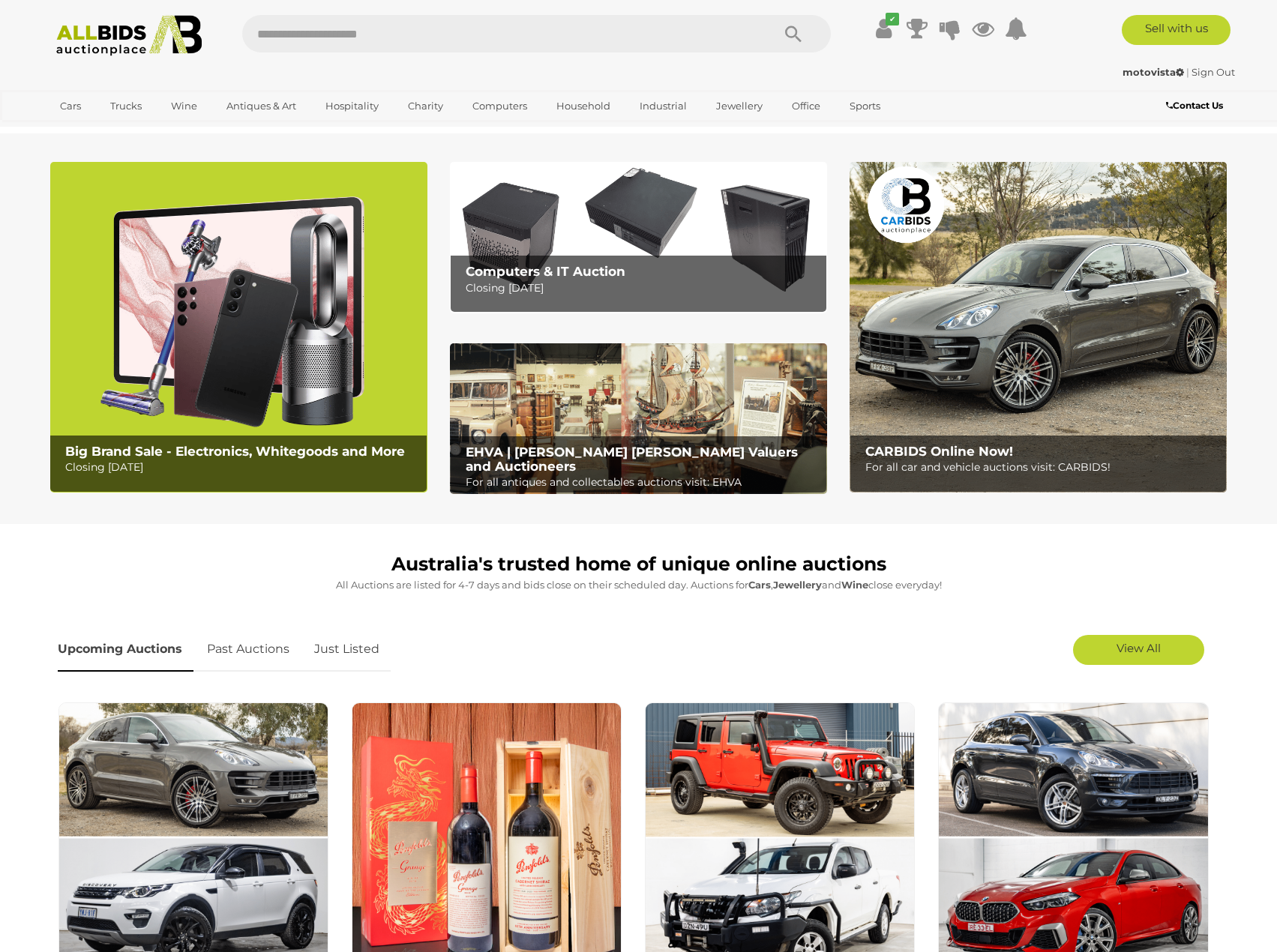
click at [270, 305] on img at bounding box center [239, 327] width 377 height 331
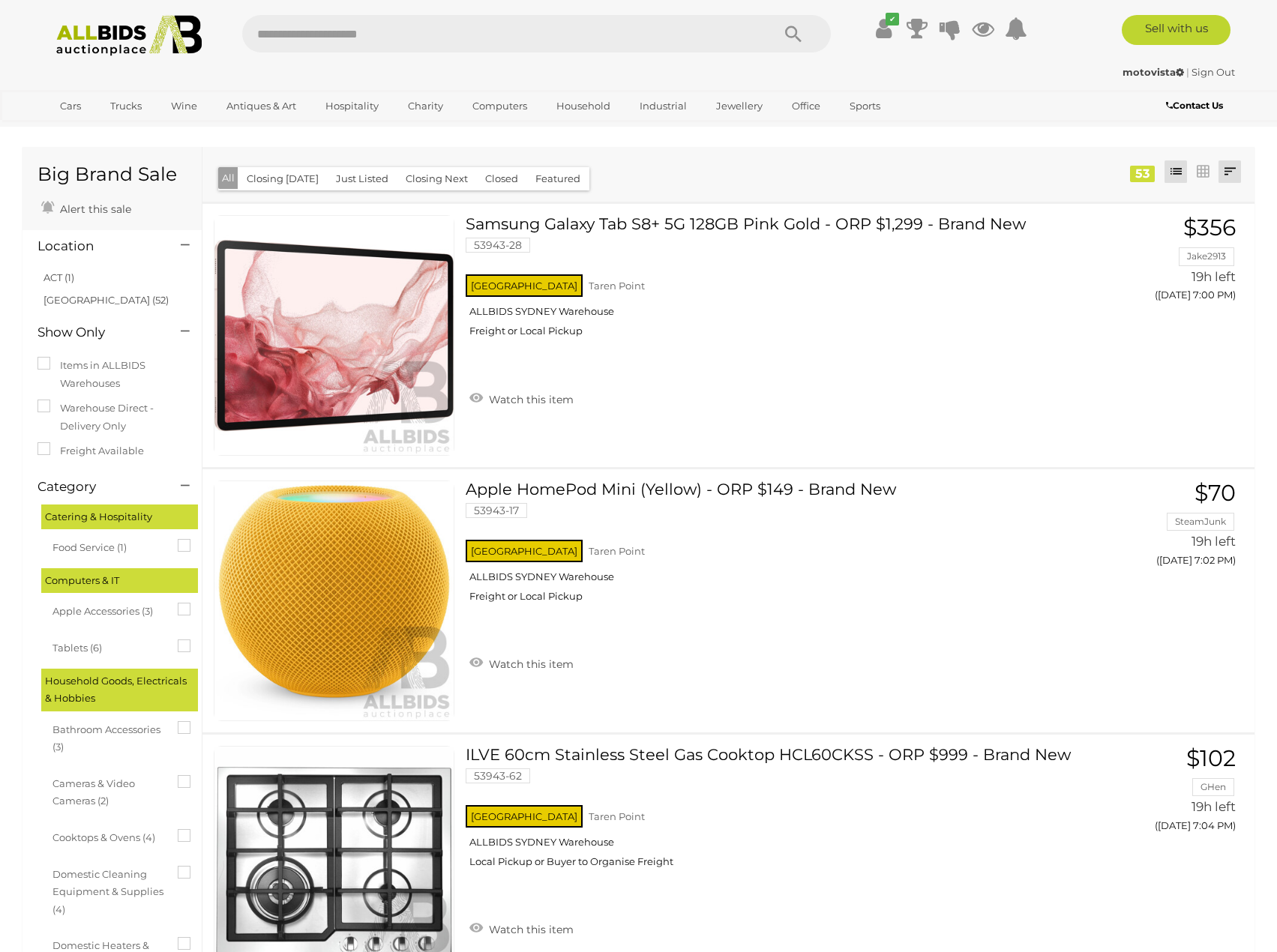
click at [1222, 174] on link at bounding box center [1230, 171] width 23 height 23
click at [1197, 275] on link "Highest Bid" at bounding box center [1131, 280] width 223 height 26
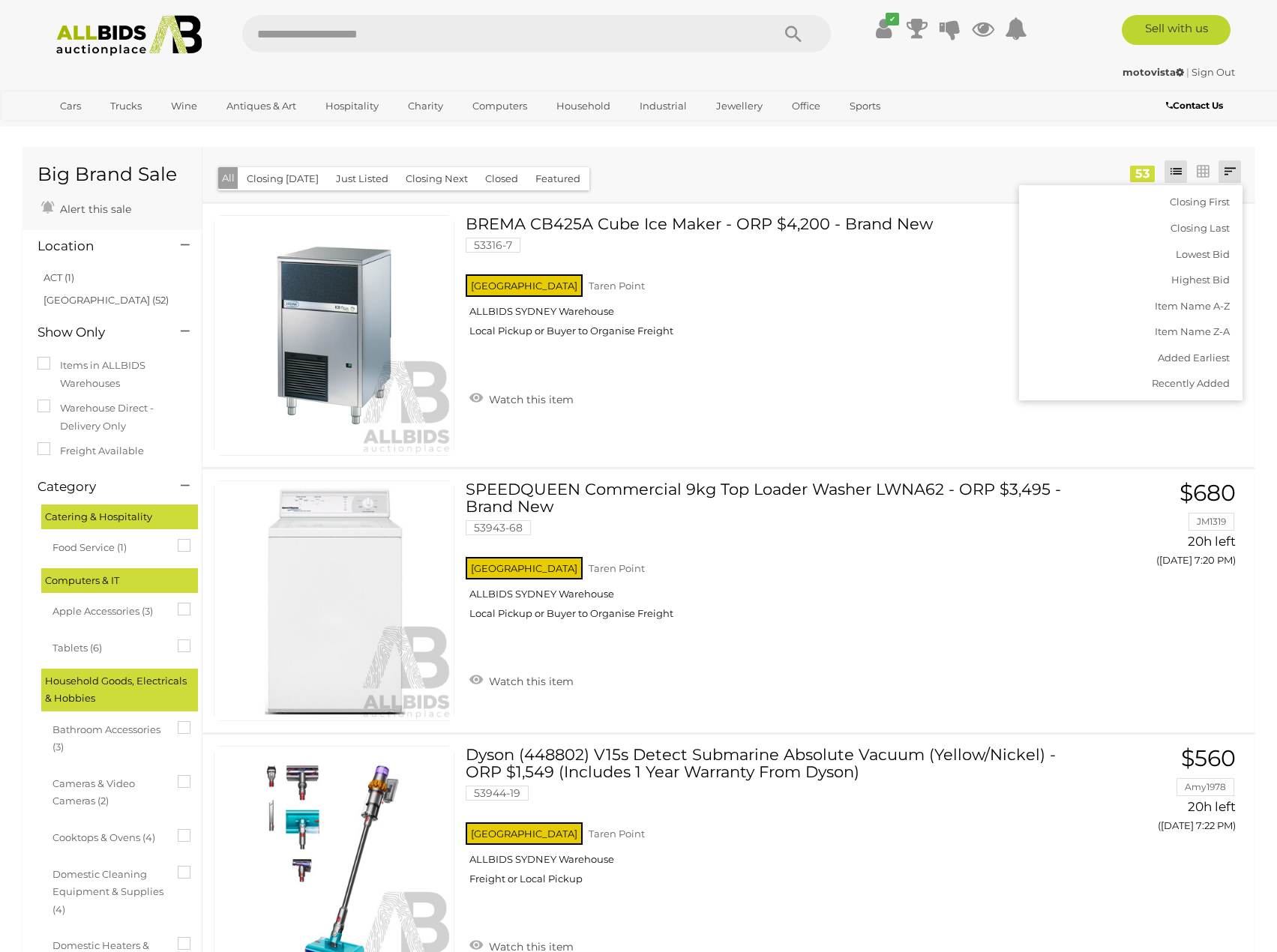
click at [777, 166] on div at bounding box center [685, 163] width 944 height 4
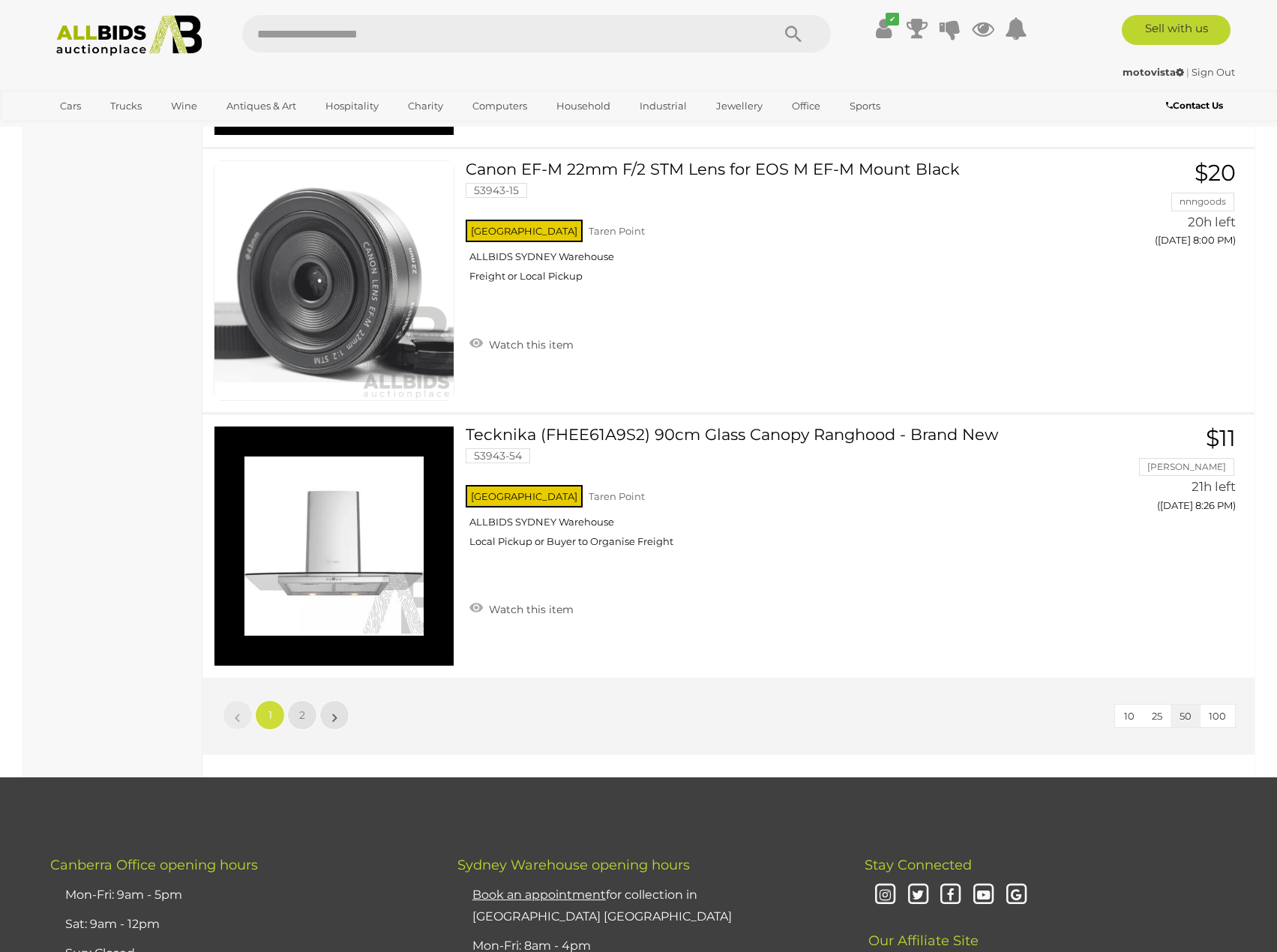
scroll to position [12772, 0]
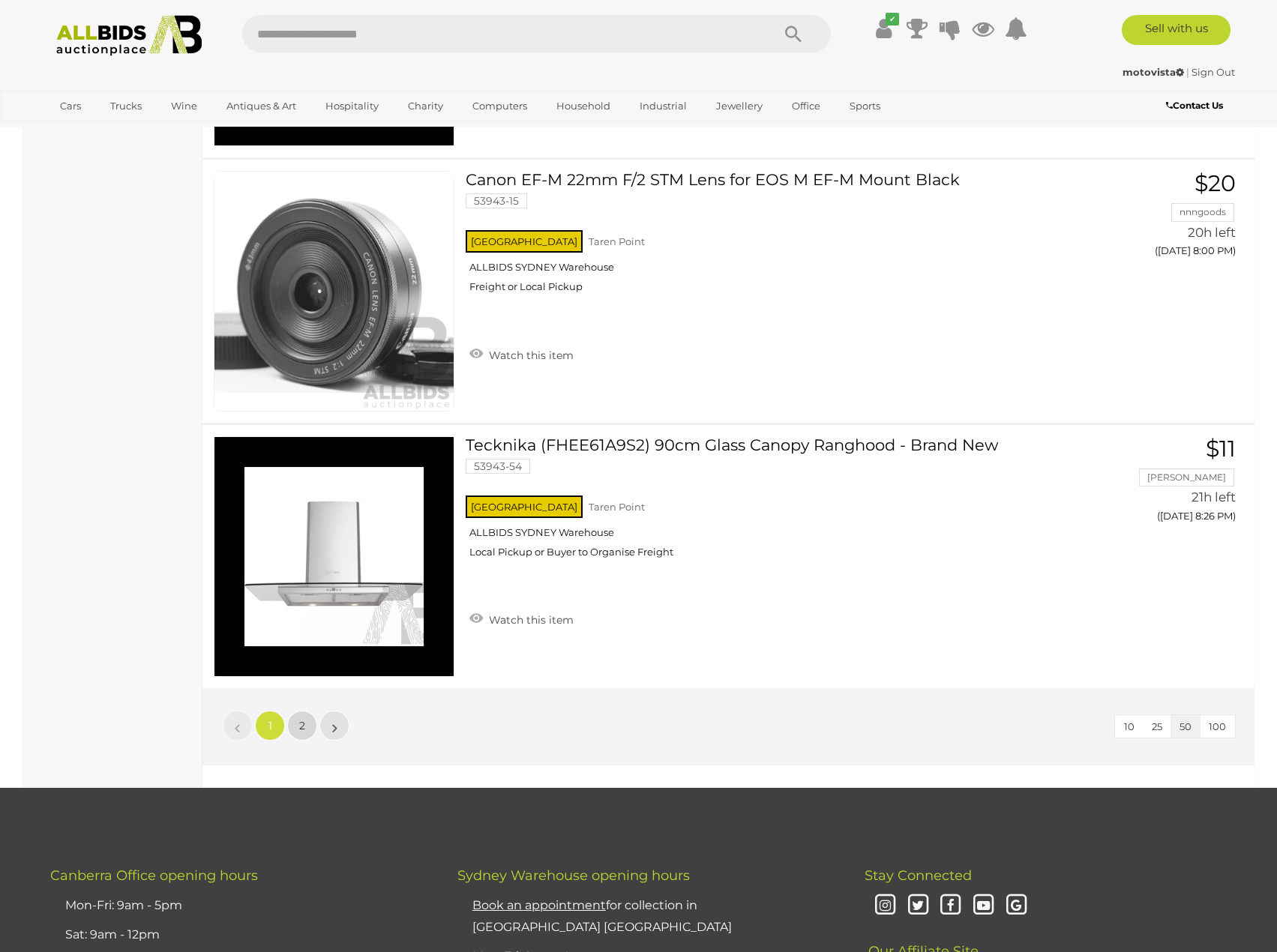
click at [303, 728] on span "2" at bounding box center [303, 725] width 6 height 13
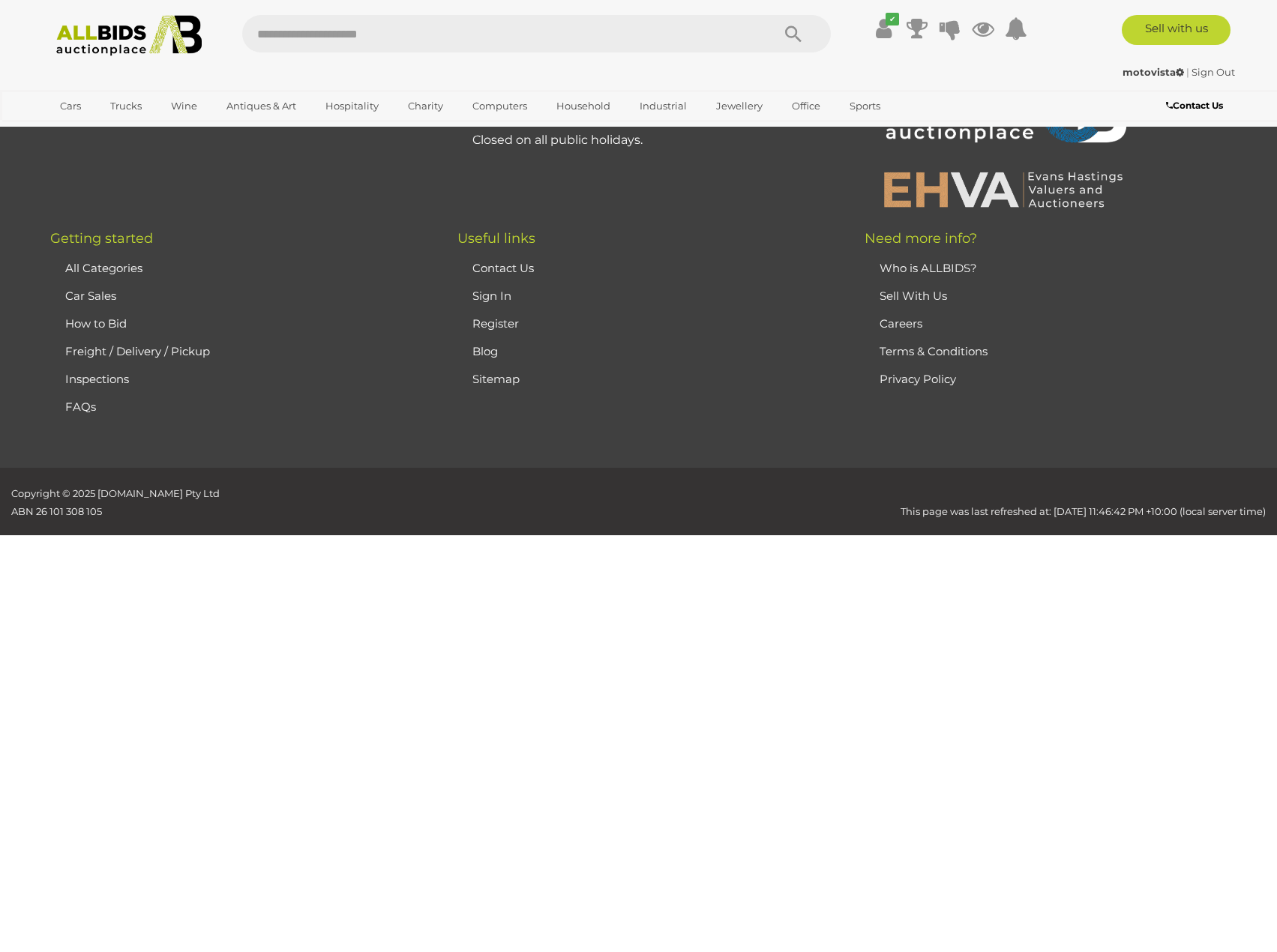
scroll to position [52, 0]
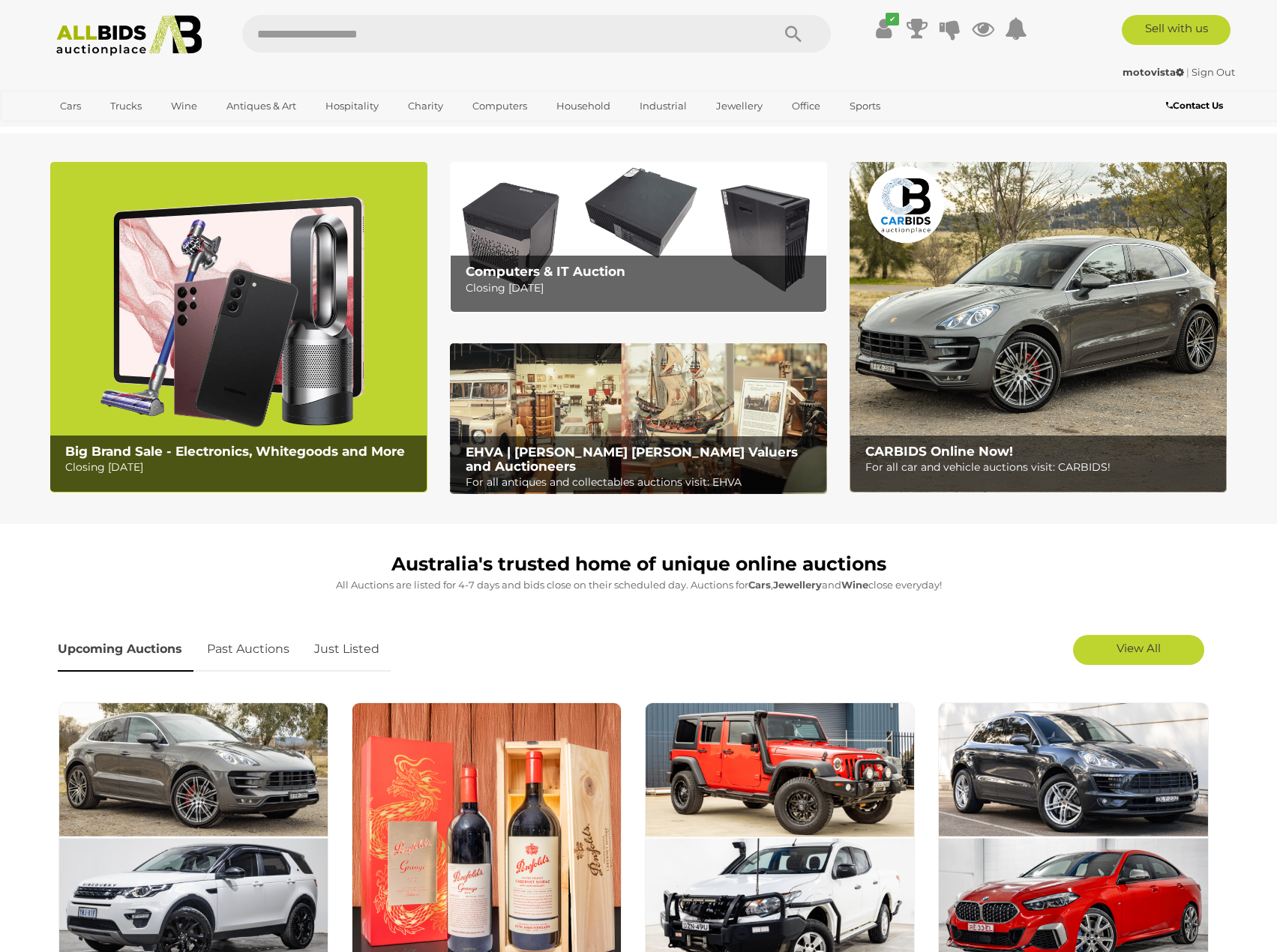
click at [352, 309] on img at bounding box center [239, 327] width 377 height 331
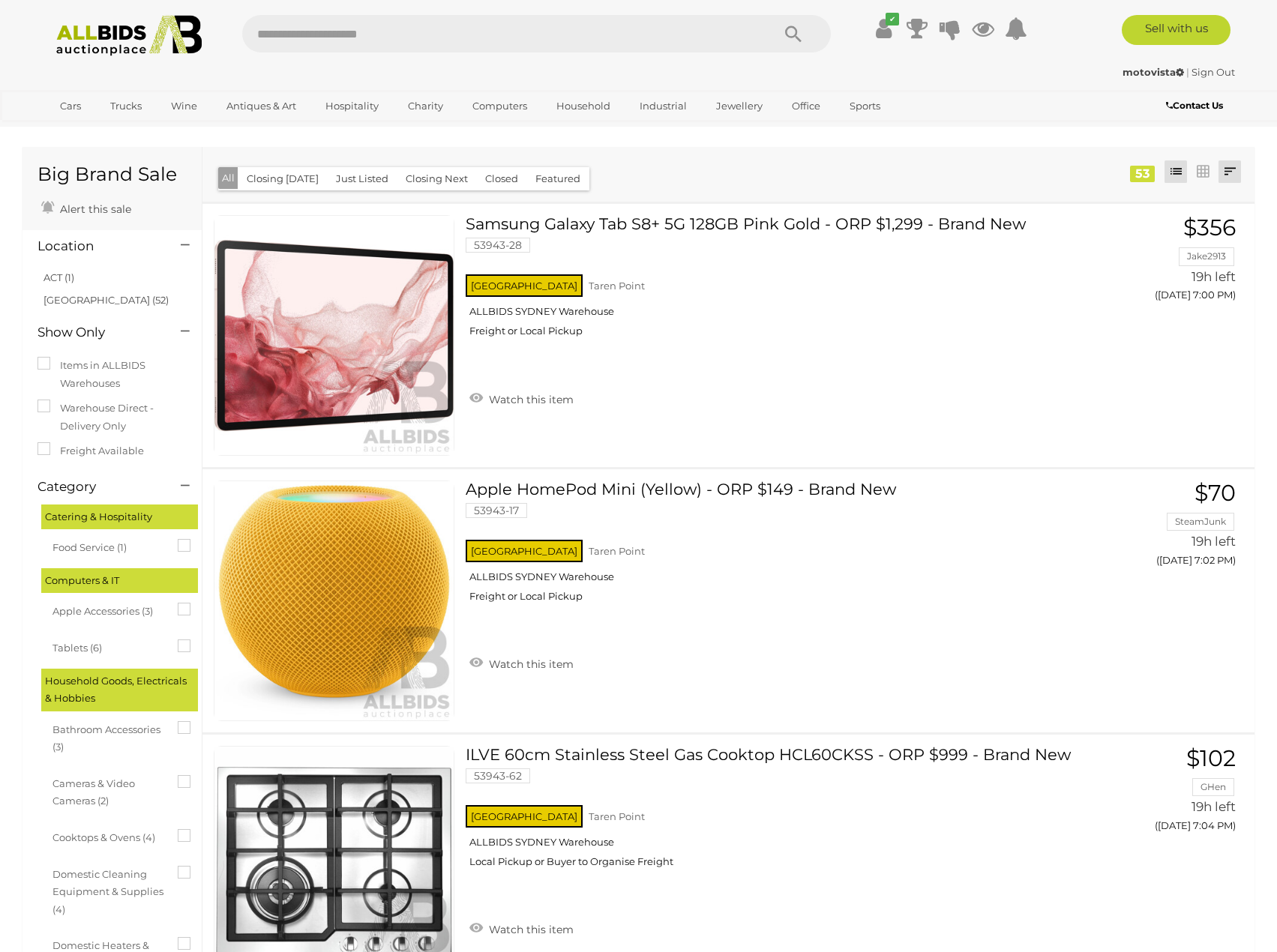
click at [1227, 167] on link at bounding box center [1230, 171] width 23 height 23
click at [1174, 277] on link "Highest Bid" at bounding box center [1131, 280] width 223 height 26
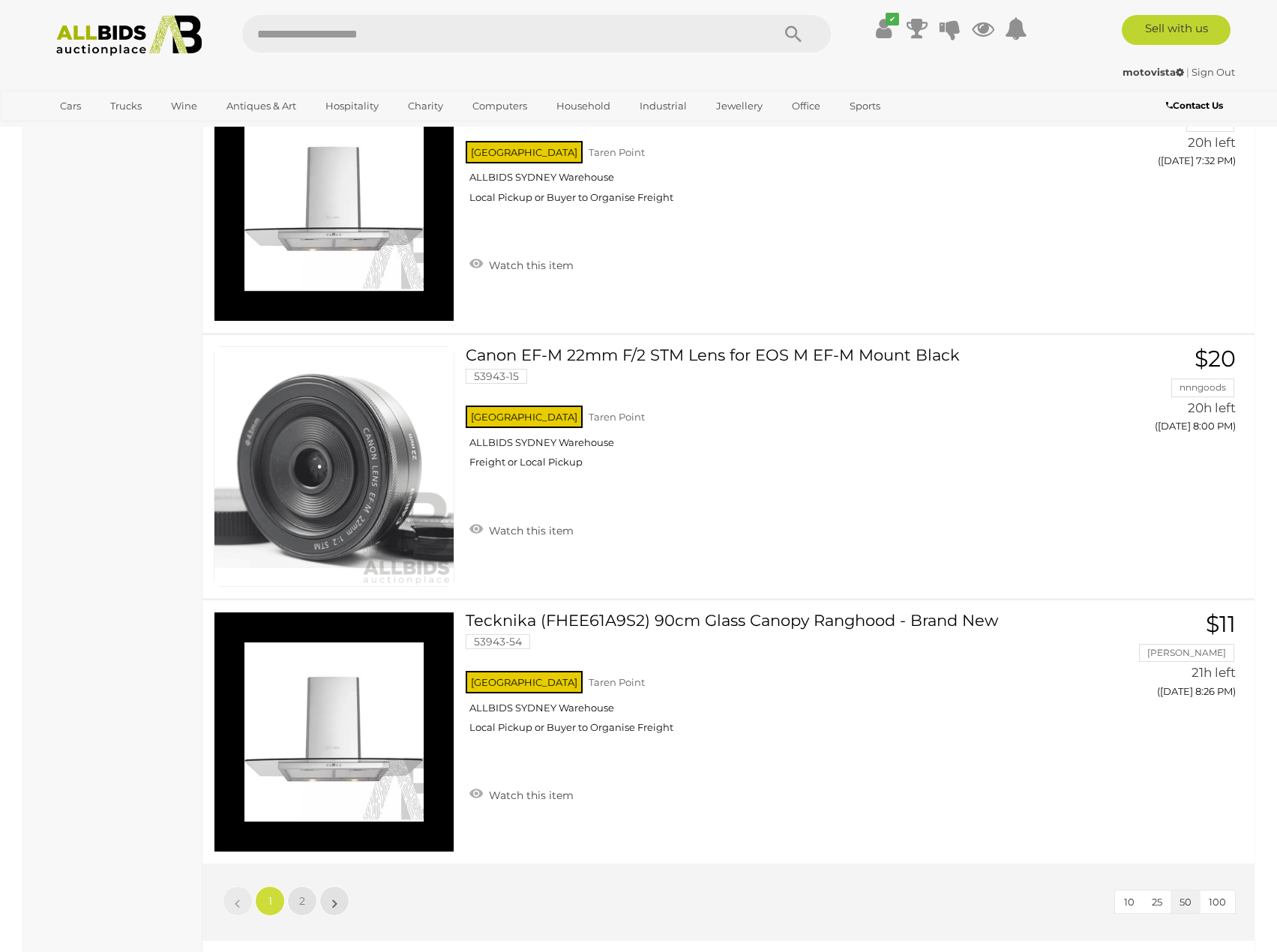
scroll to position [12547, 0]
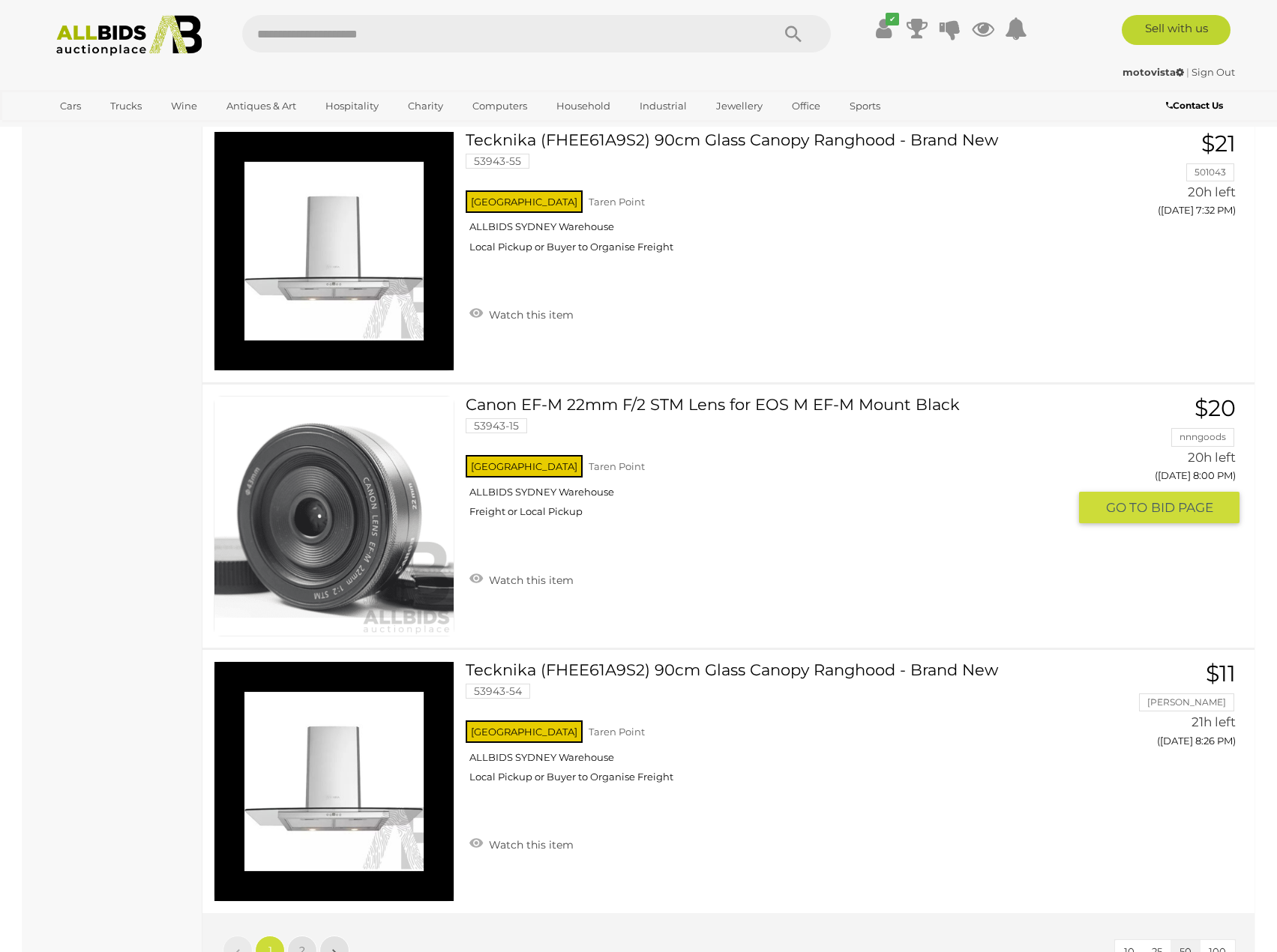
click at [832, 406] on link "Canon EF-M 22mm F/2 STM Lens for EOS M EF-M Mount Black 53943-15 NSW Taren Point" at bounding box center [772, 463] width 591 height 134
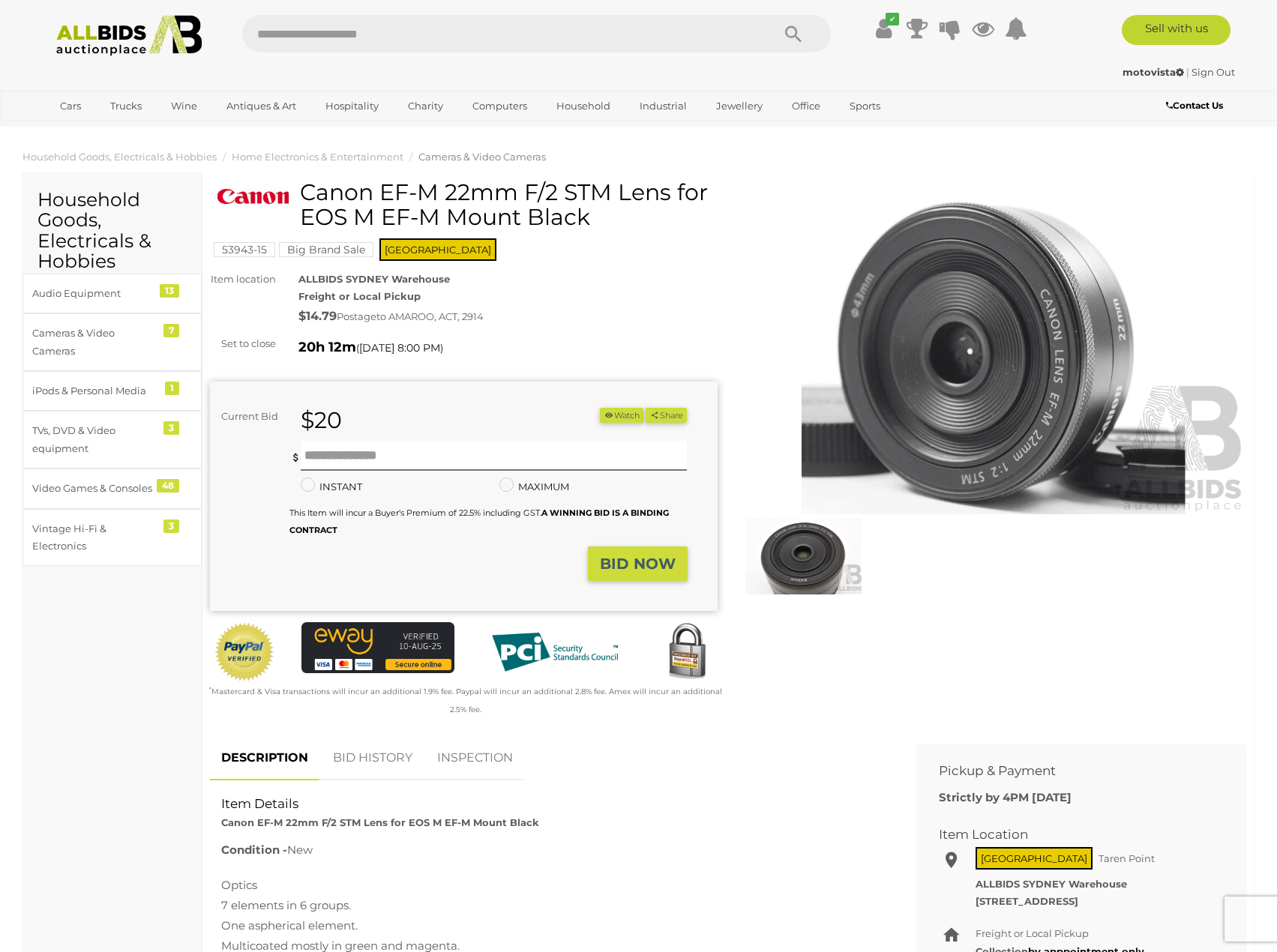
click at [1007, 417] on img at bounding box center [994, 351] width 508 height 327
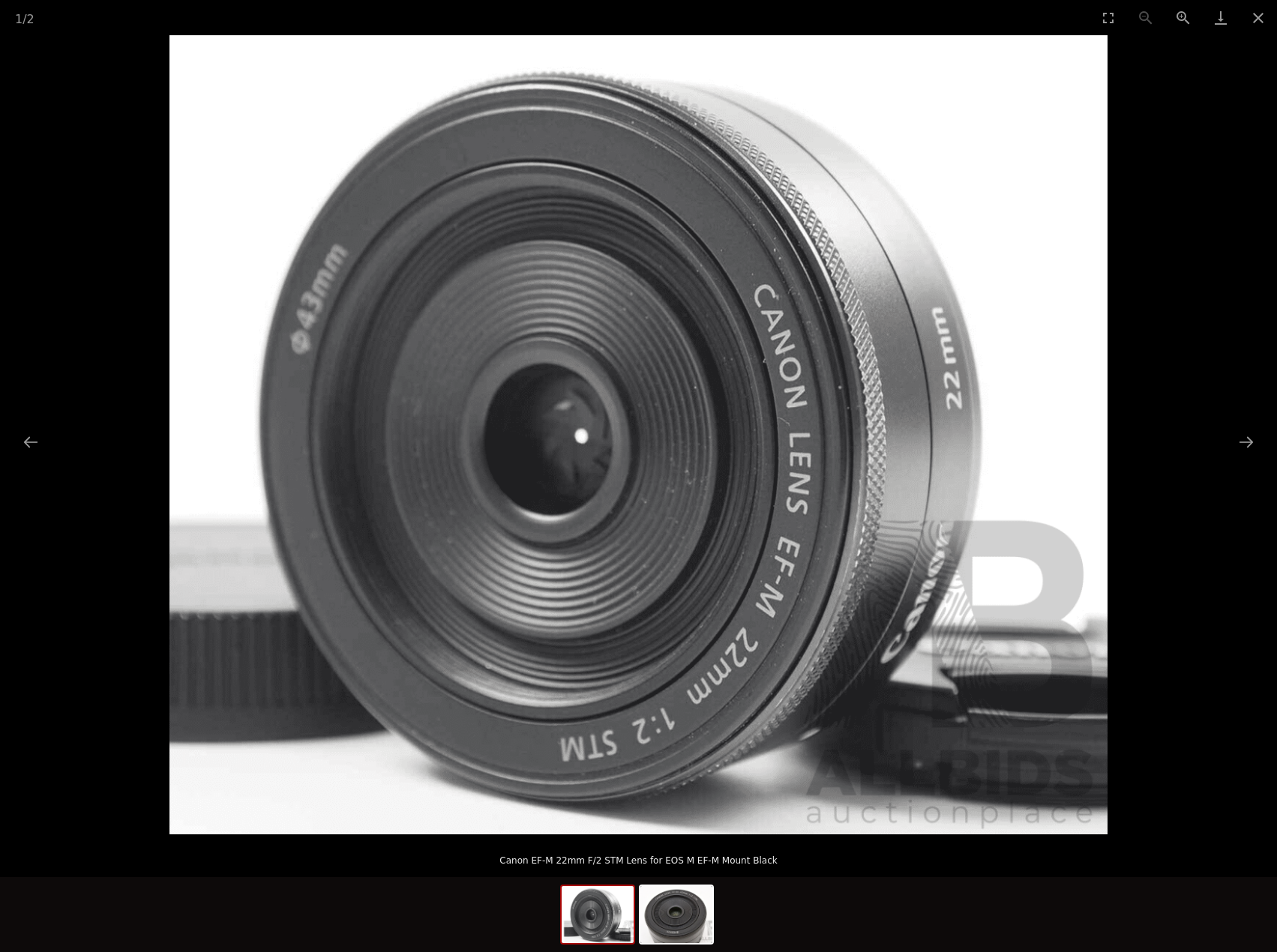
click at [384, 208] on img at bounding box center [639, 434] width 938 height 799
click at [334, 258] on img at bounding box center [639, 434] width 938 height 799
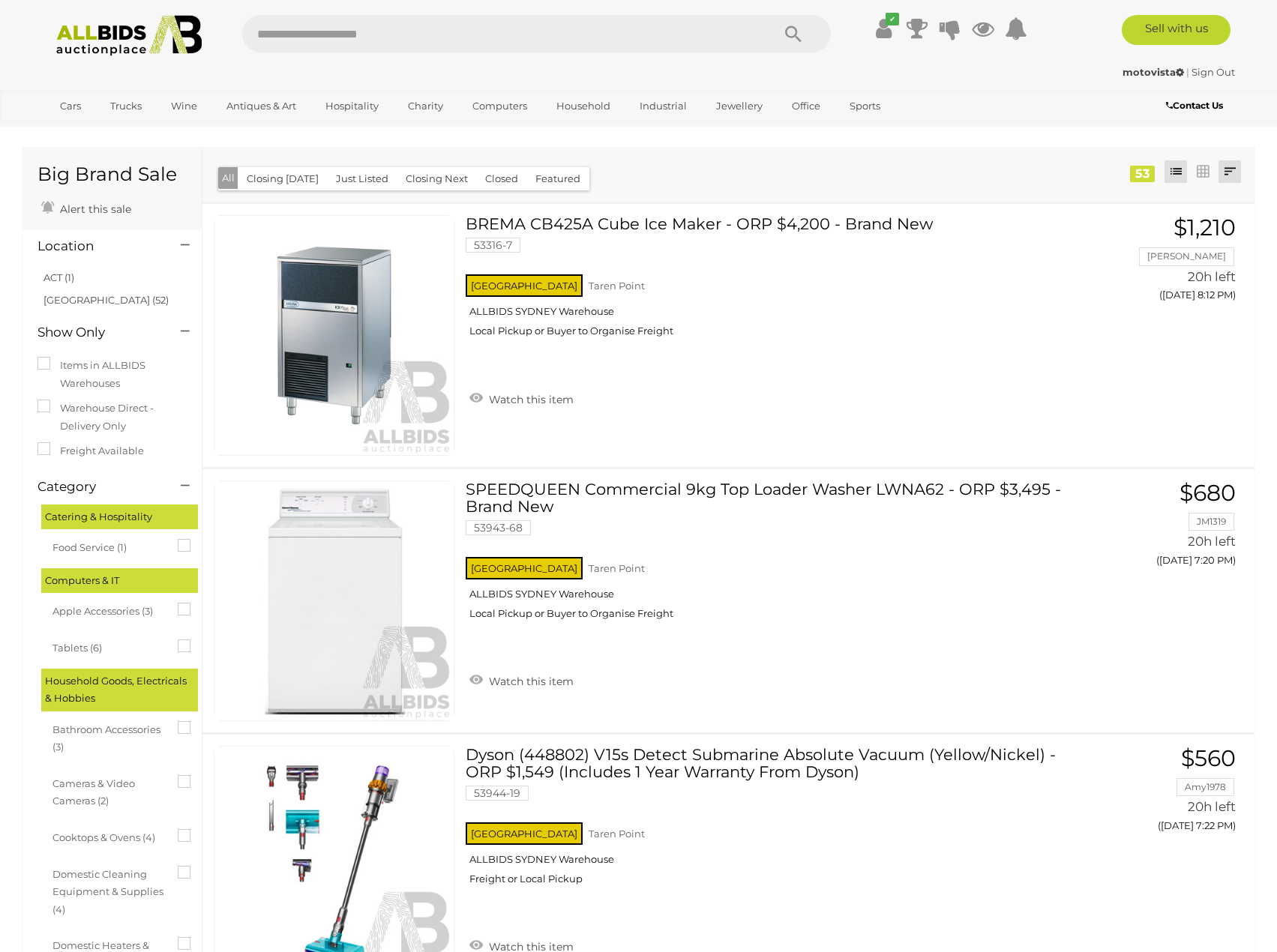
click at [1222, 172] on link at bounding box center [1230, 171] width 23 height 23
click at [954, 273] on div "[GEOGRAPHIC_DATA] [GEOGRAPHIC_DATA] ALLBIDS [GEOGRAPHIC_DATA] Local Pickup or B…" at bounding box center [767, 309] width 602 height 77
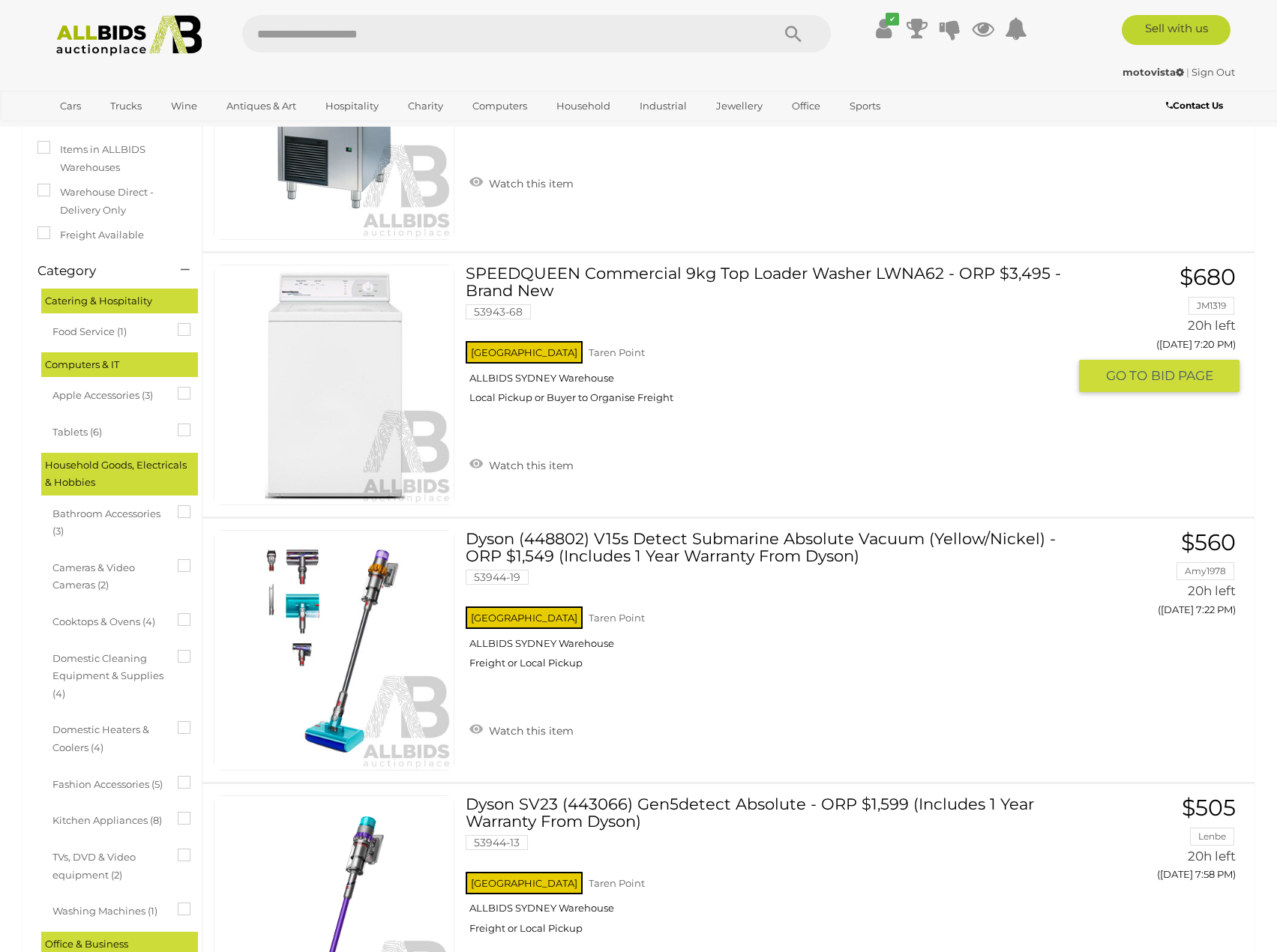
scroll to position [200, 0]
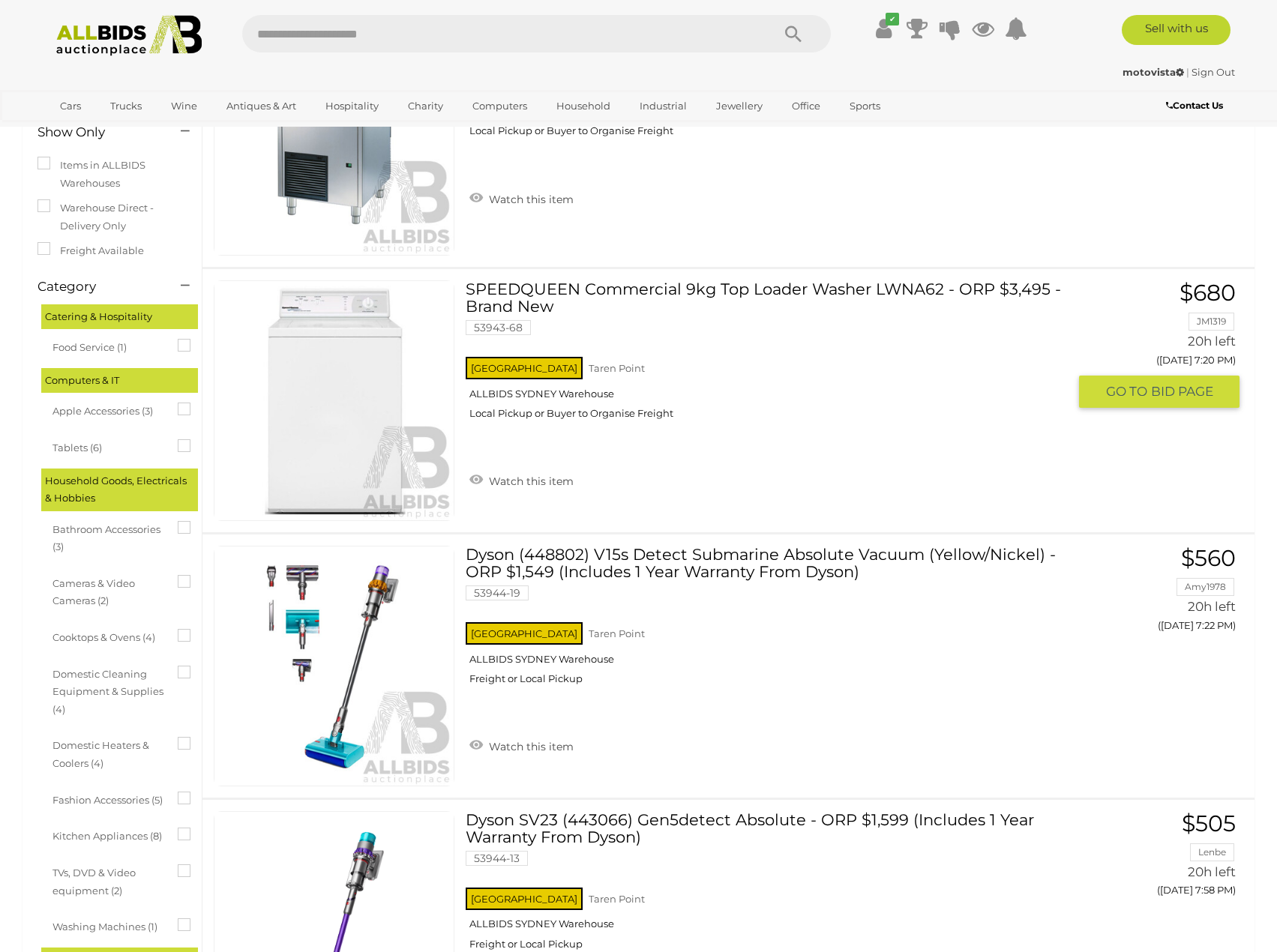
click at [951, 358] on div "NSW Taren Point ALLBIDS SYDNEY Warehouse Local Pickup or Buyer to Organise Frei…" at bounding box center [767, 392] width 602 height 77
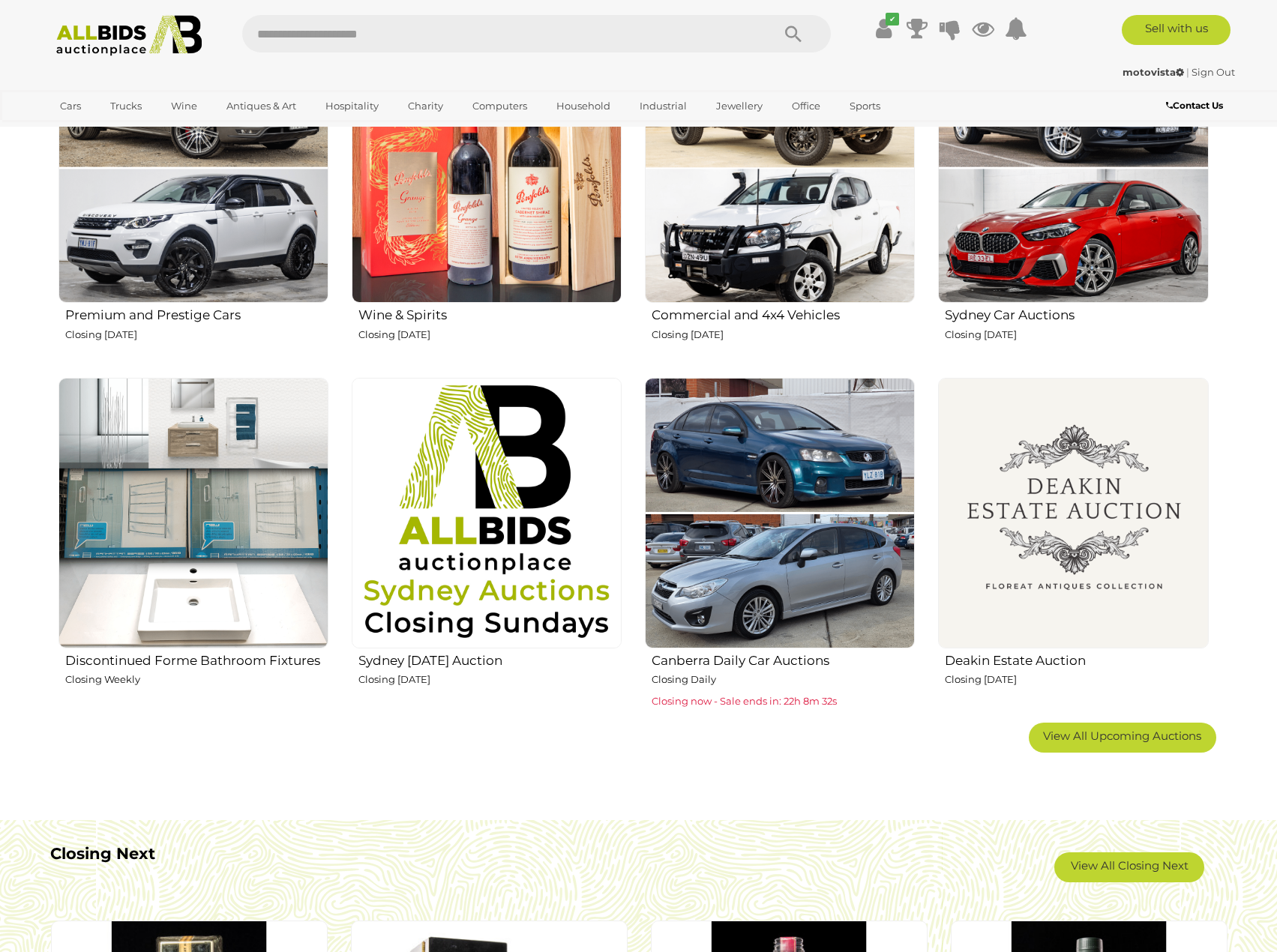
scroll to position [675, 0]
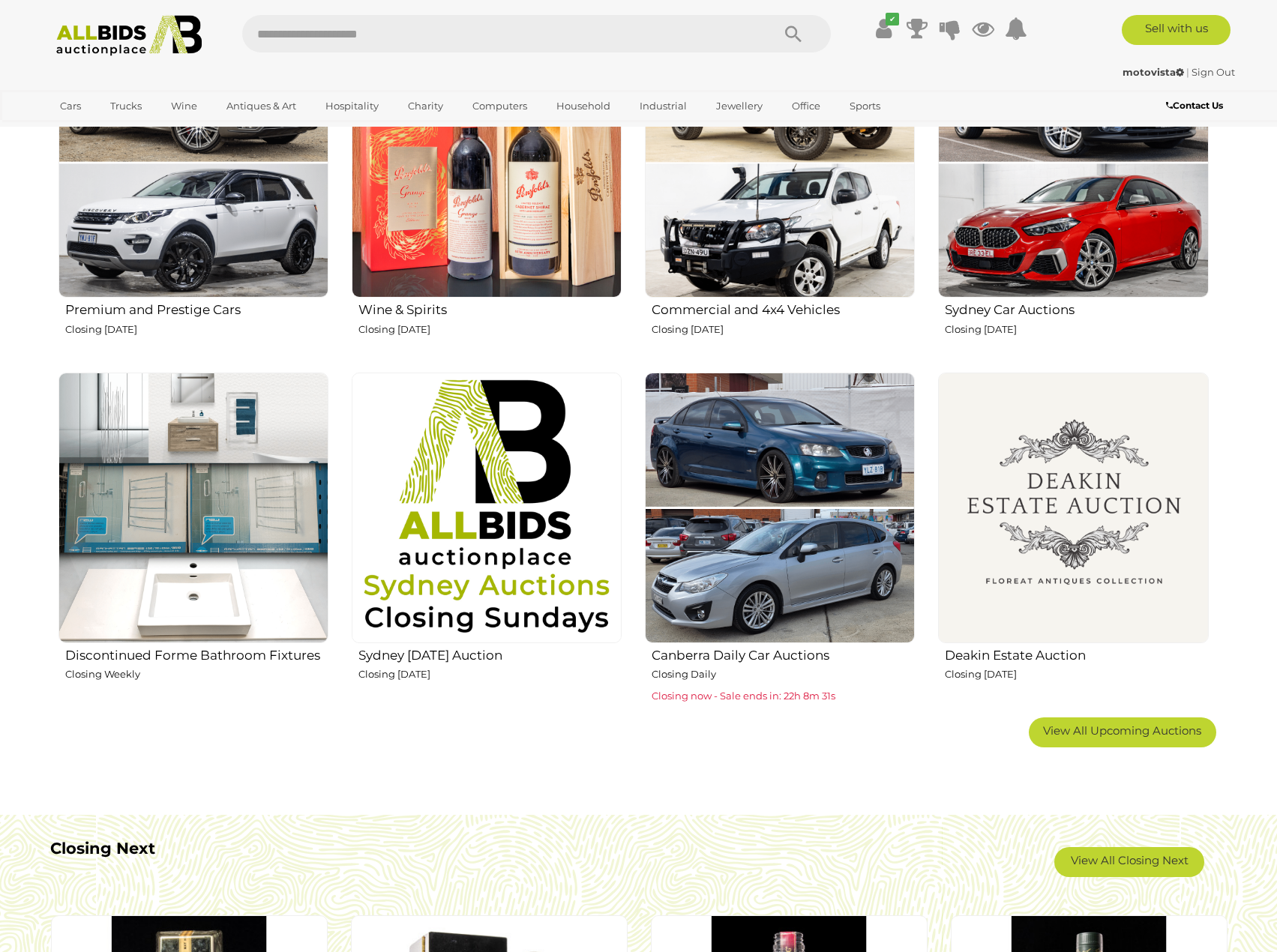
click at [96, 568] on img at bounding box center [193, 507] width 270 height 270
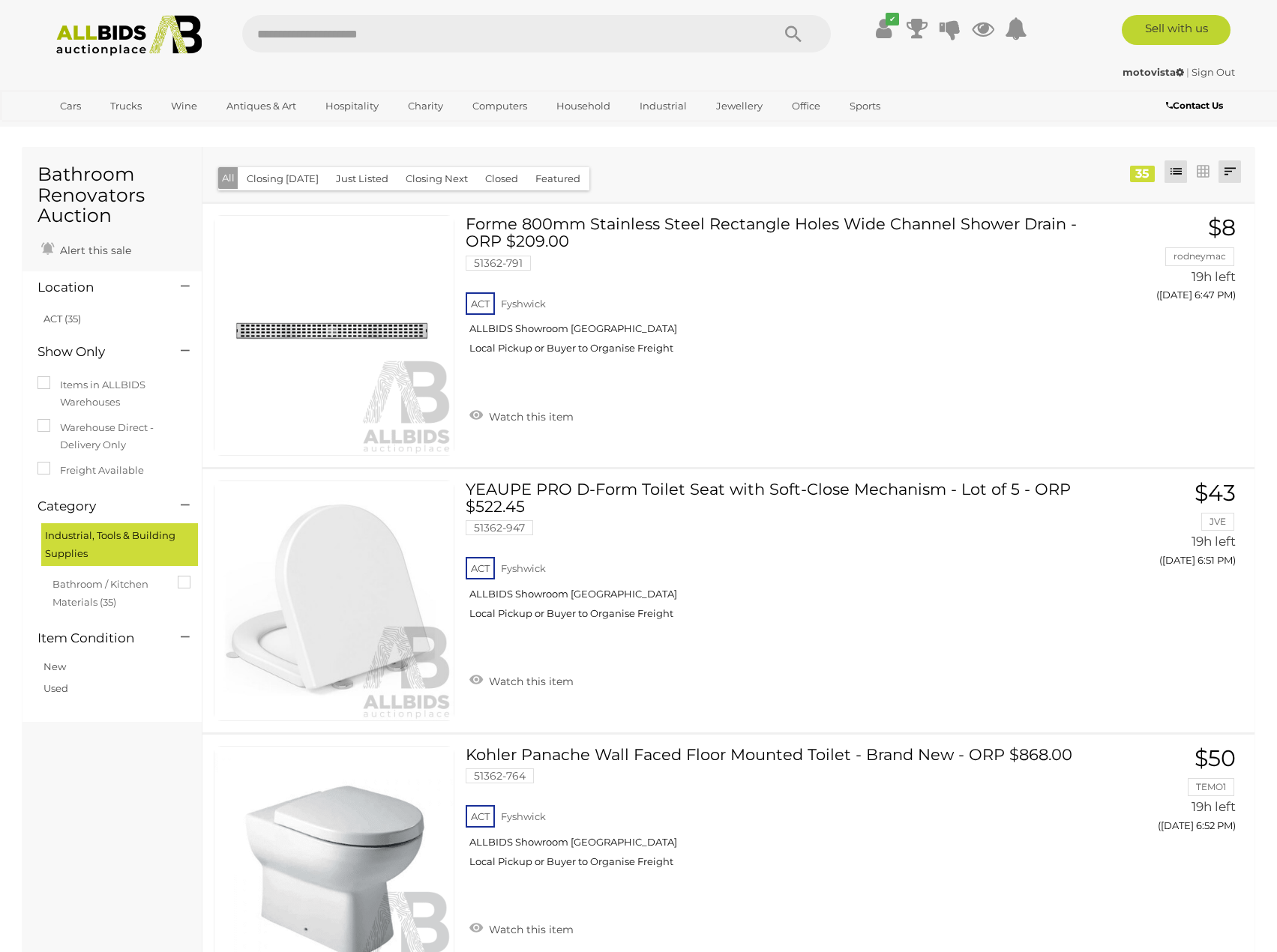
click at [1234, 179] on link at bounding box center [1230, 171] width 23 height 23
click at [1196, 279] on link "Highest Bid" at bounding box center [1131, 280] width 223 height 26
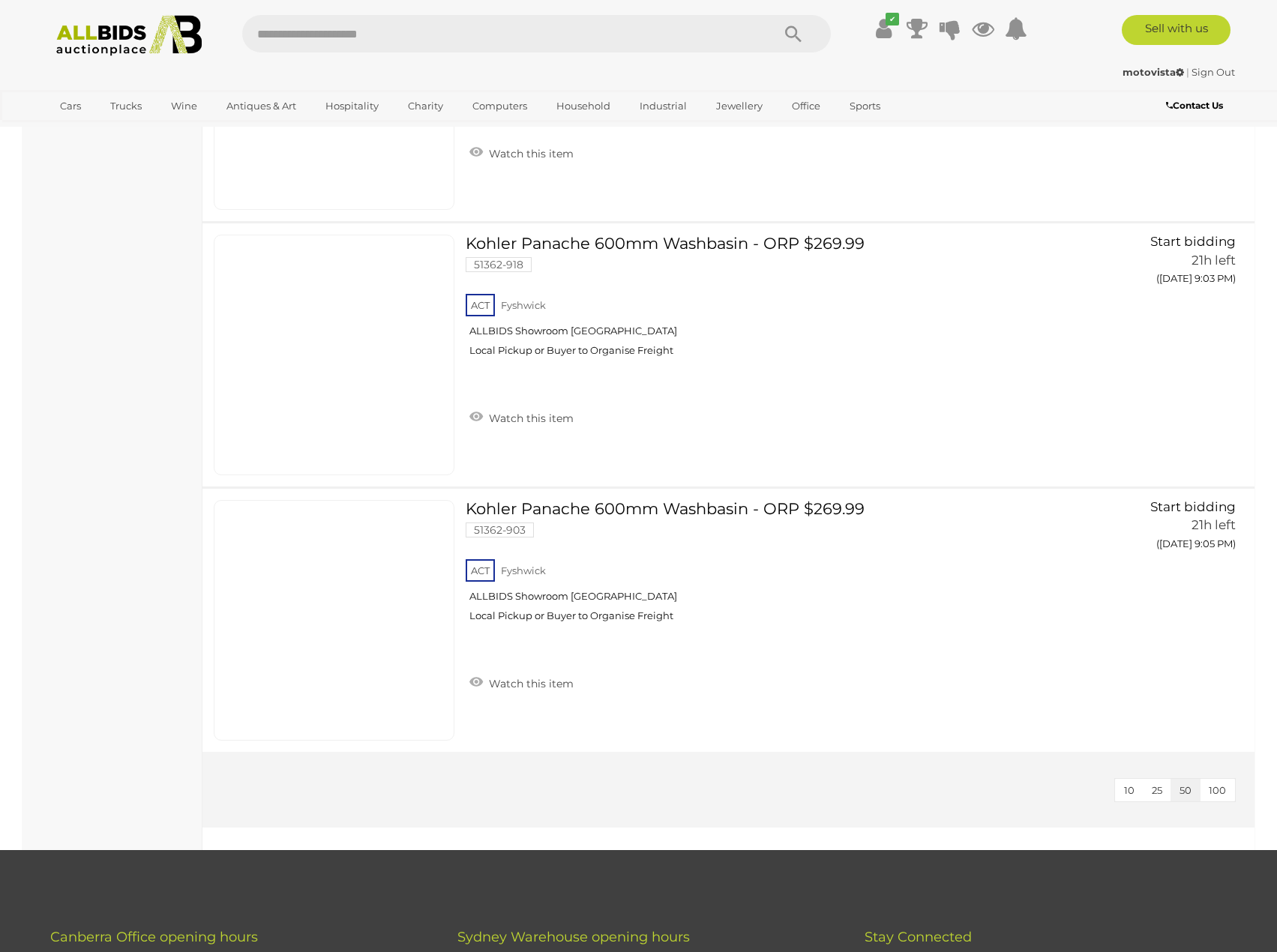
scroll to position [8717, 0]
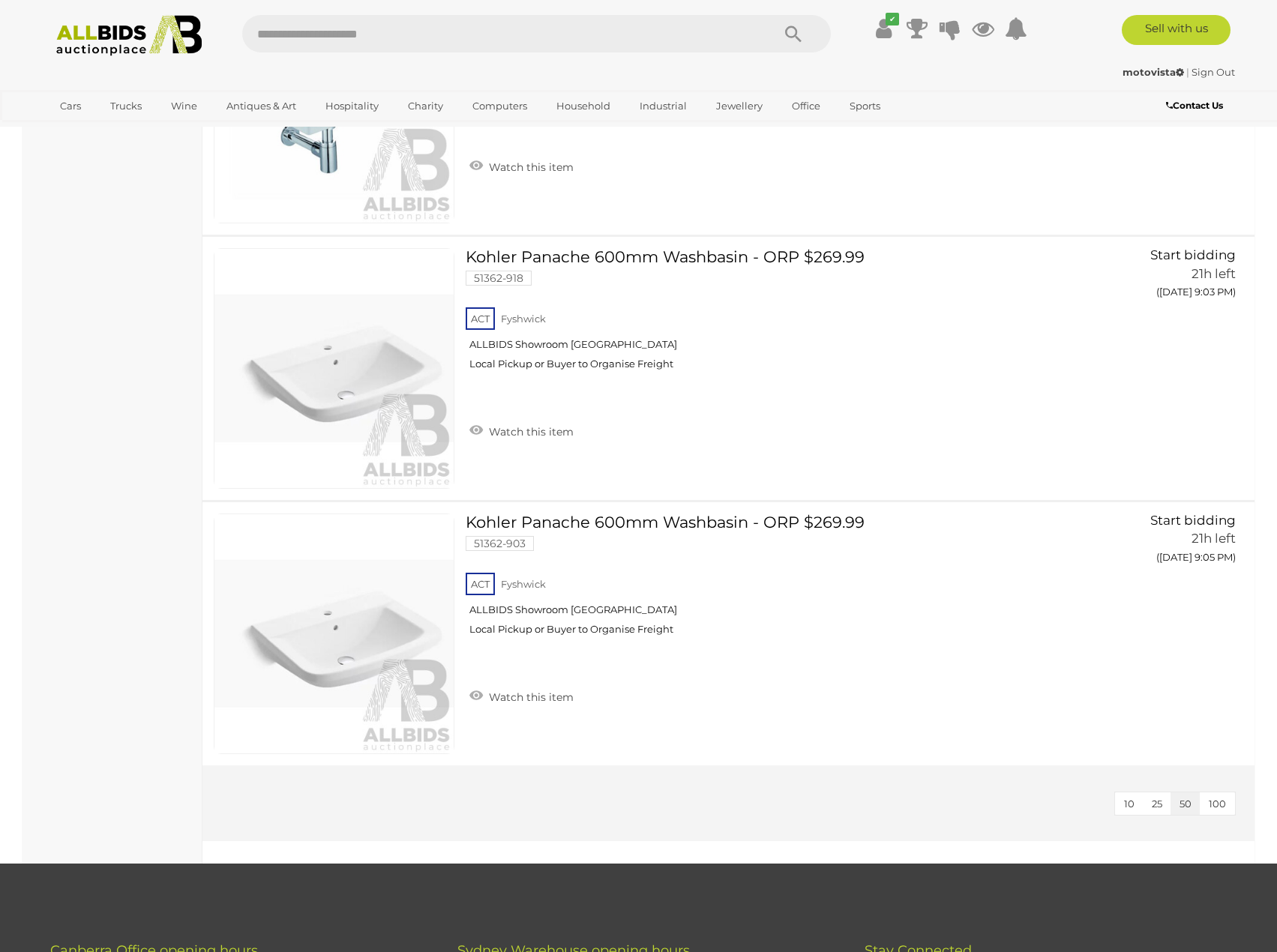
click at [1221, 804] on span "100" at bounding box center [1217, 803] width 17 height 12
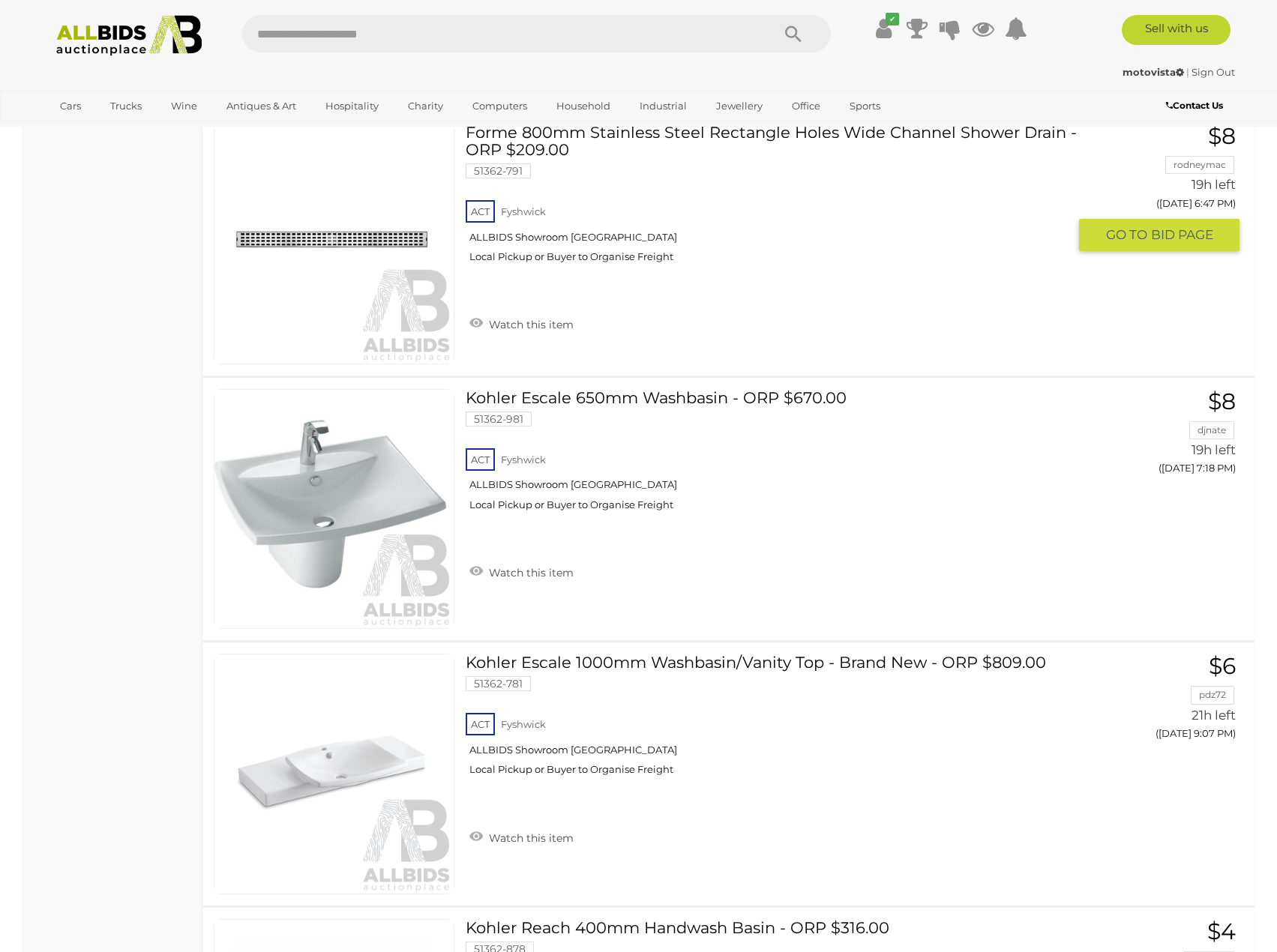
scroll to position [2774, 0]
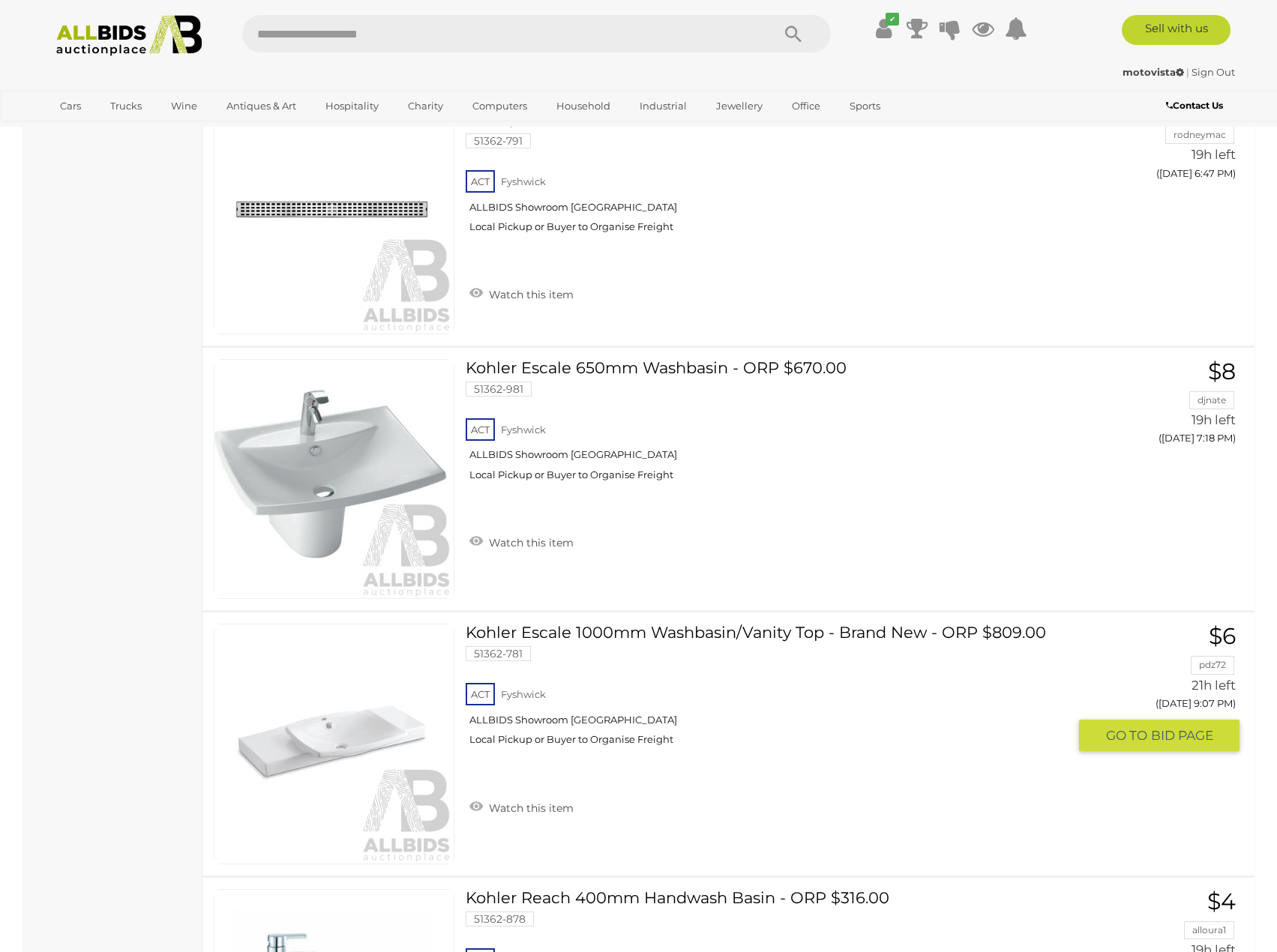
click at [356, 666] on link at bounding box center [334, 744] width 240 height 240
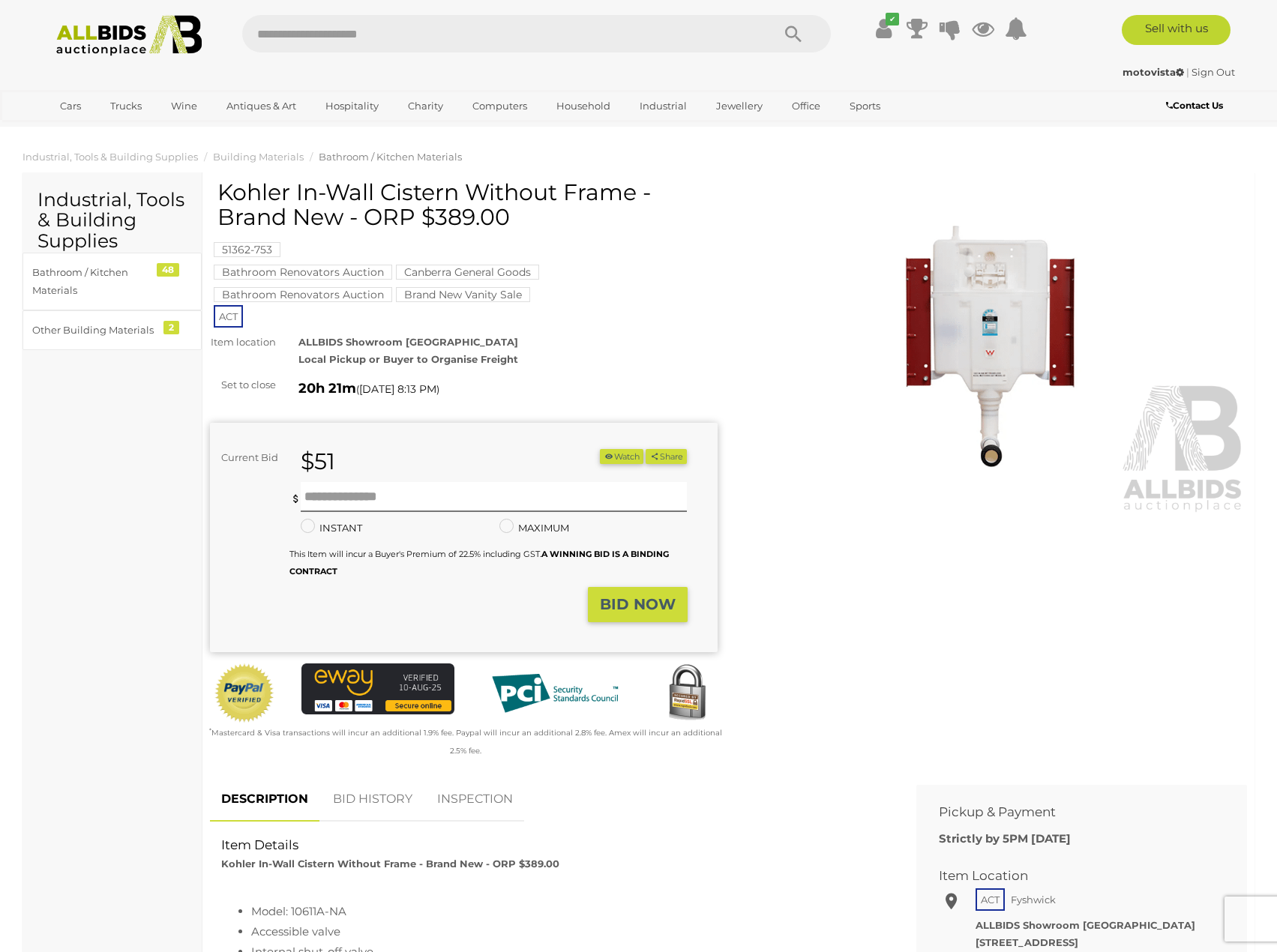
click at [991, 372] on img at bounding box center [994, 351] width 508 height 327
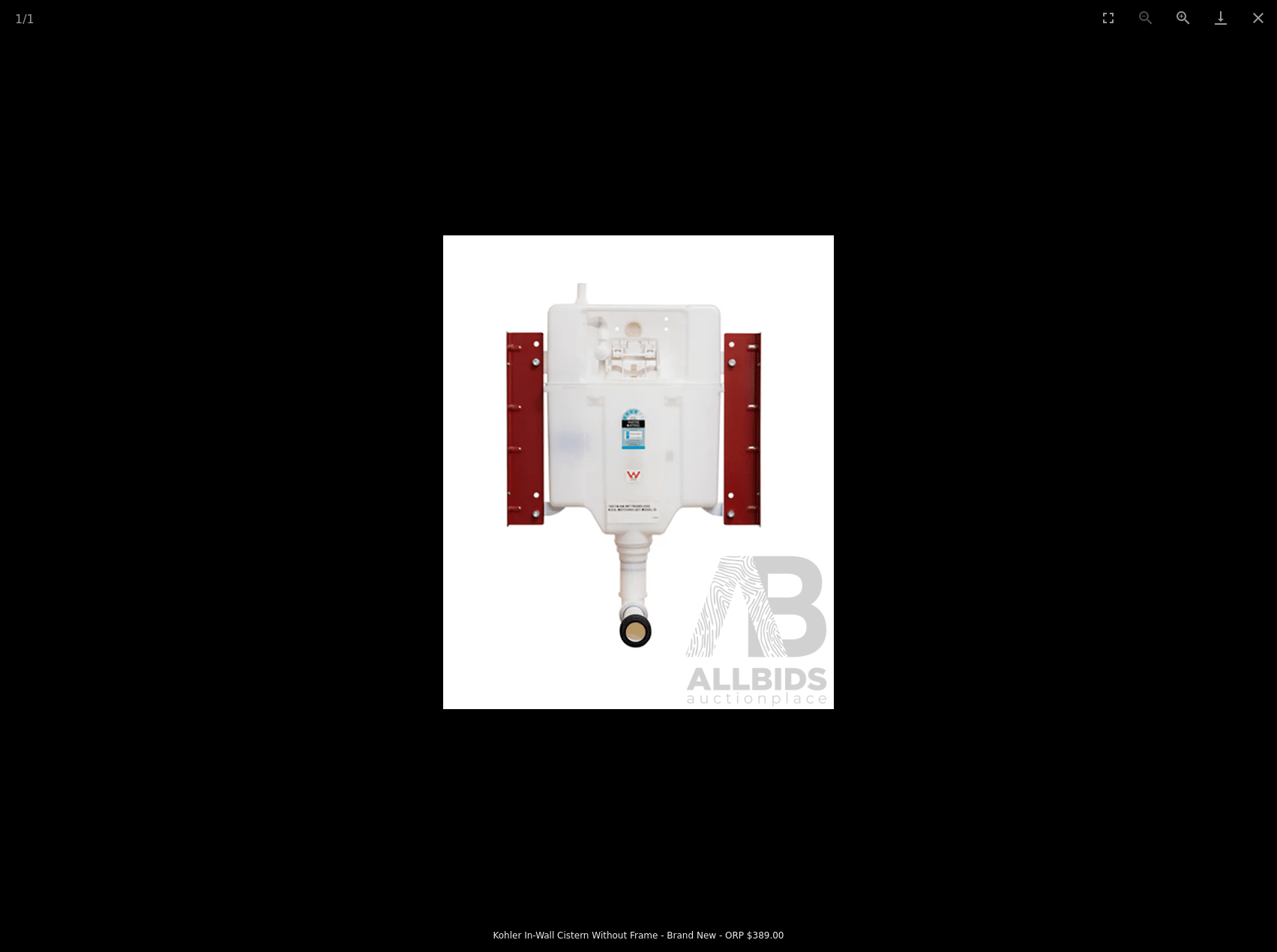
click at [571, 387] on img at bounding box center [638, 472] width 391 height 474
click at [632, 166] on picture at bounding box center [638, 472] width 1277 height 874
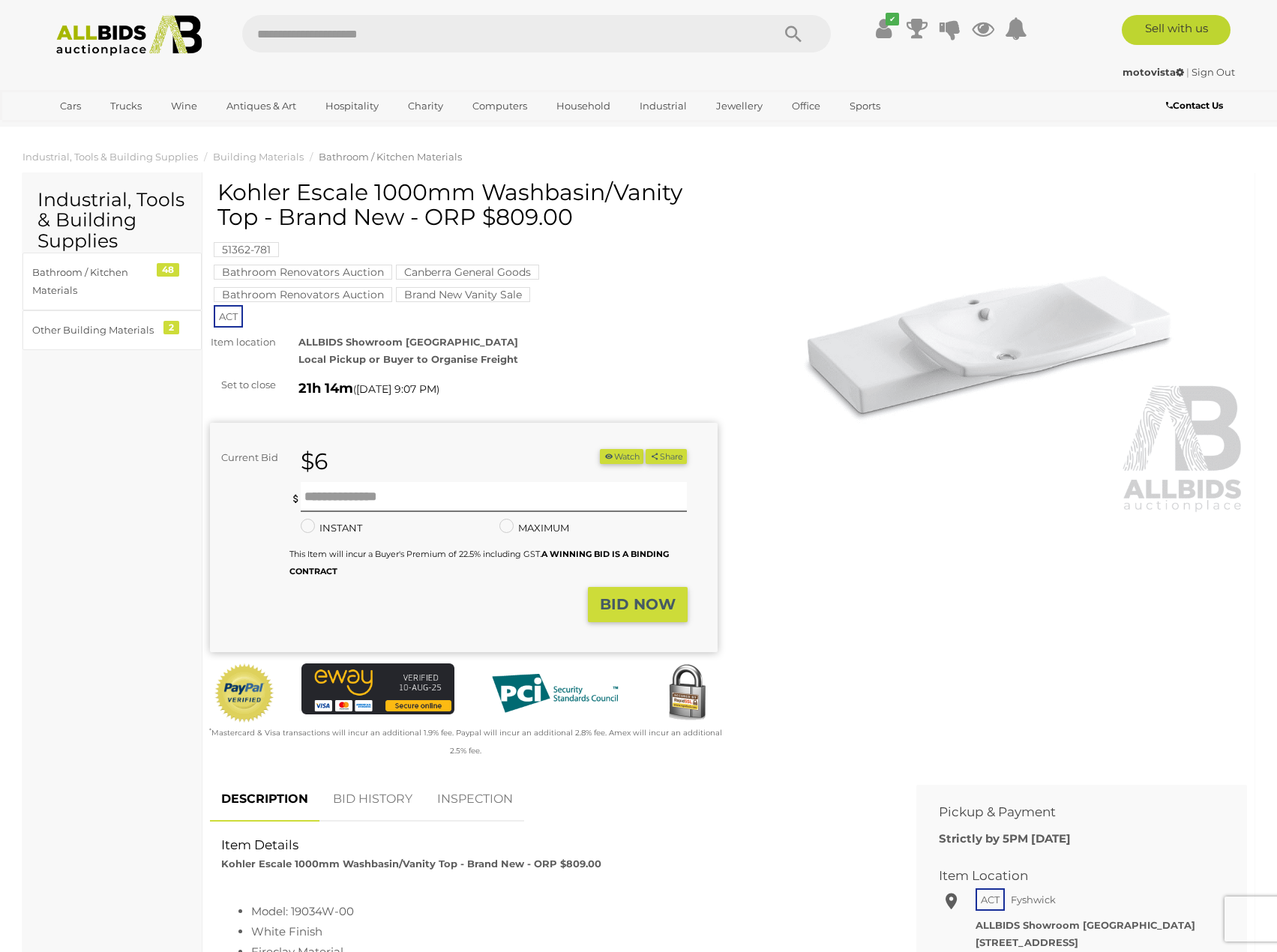
click at [1032, 278] on img at bounding box center [994, 351] width 508 height 327
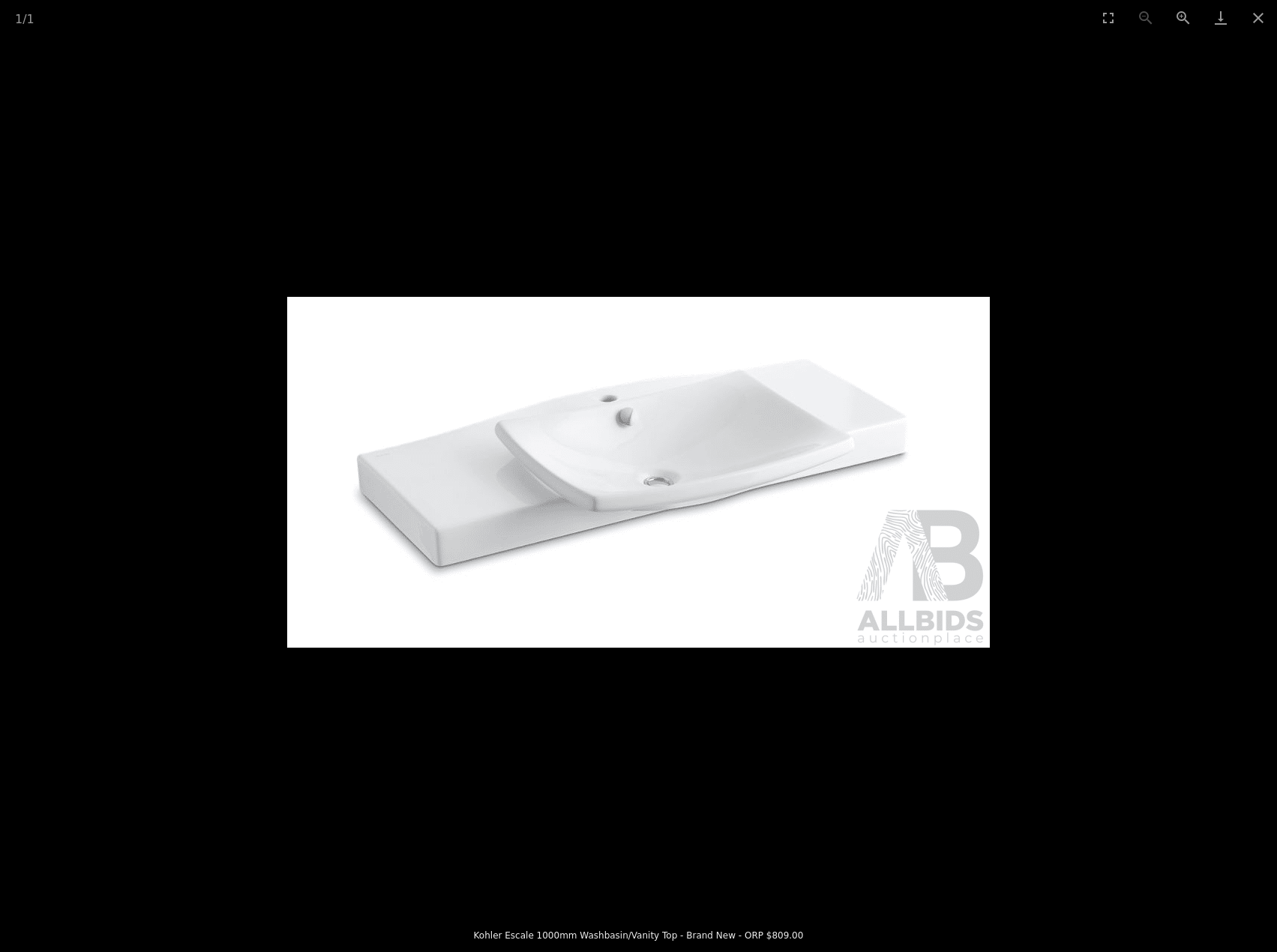
click at [209, 204] on picture at bounding box center [638, 472] width 1277 height 874
click at [232, 123] on picture at bounding box center [638, 472] width 1277 height 874
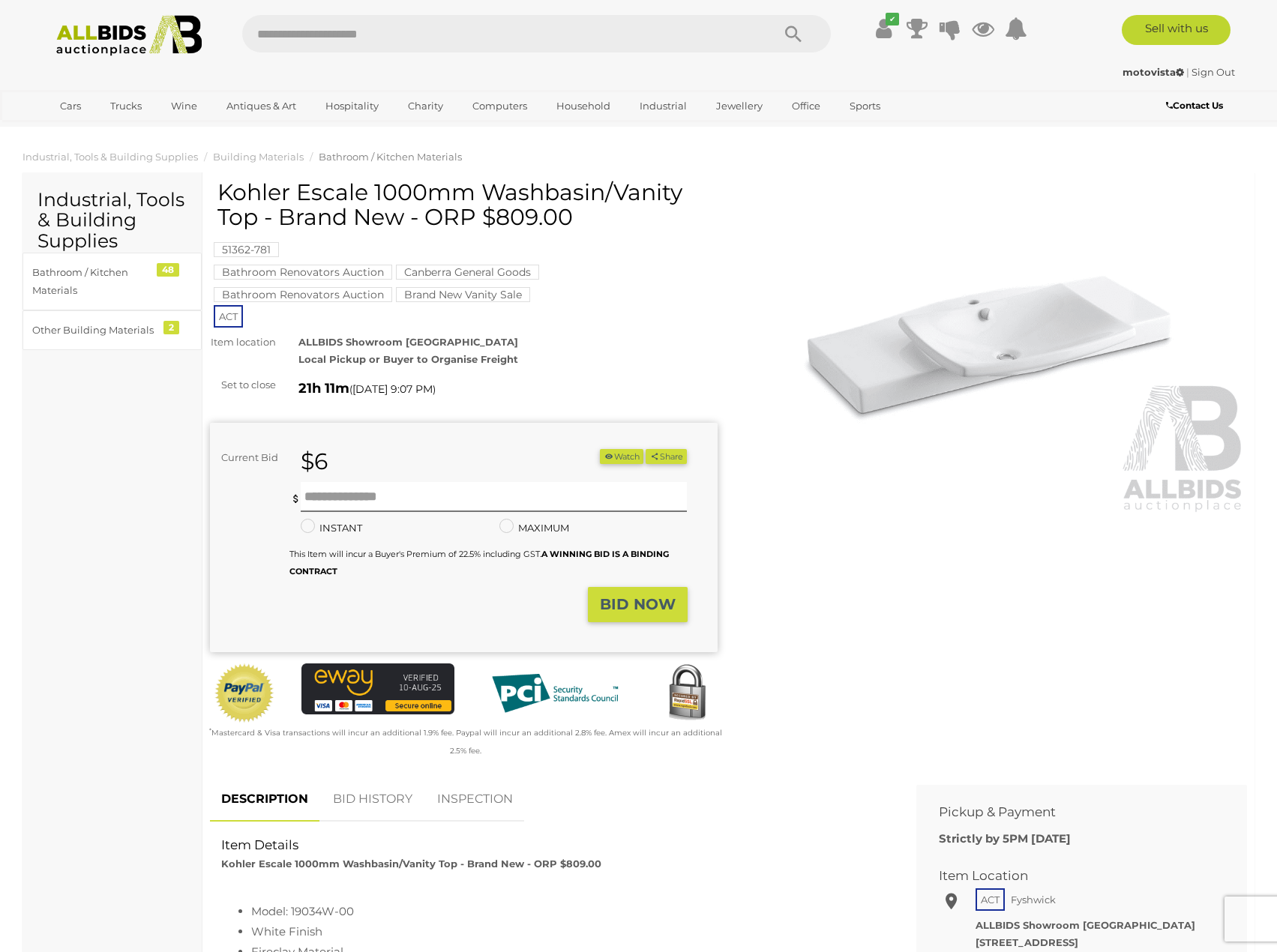
click at [137, 39] on img at bounding box center [129, 35] width 163 height 41
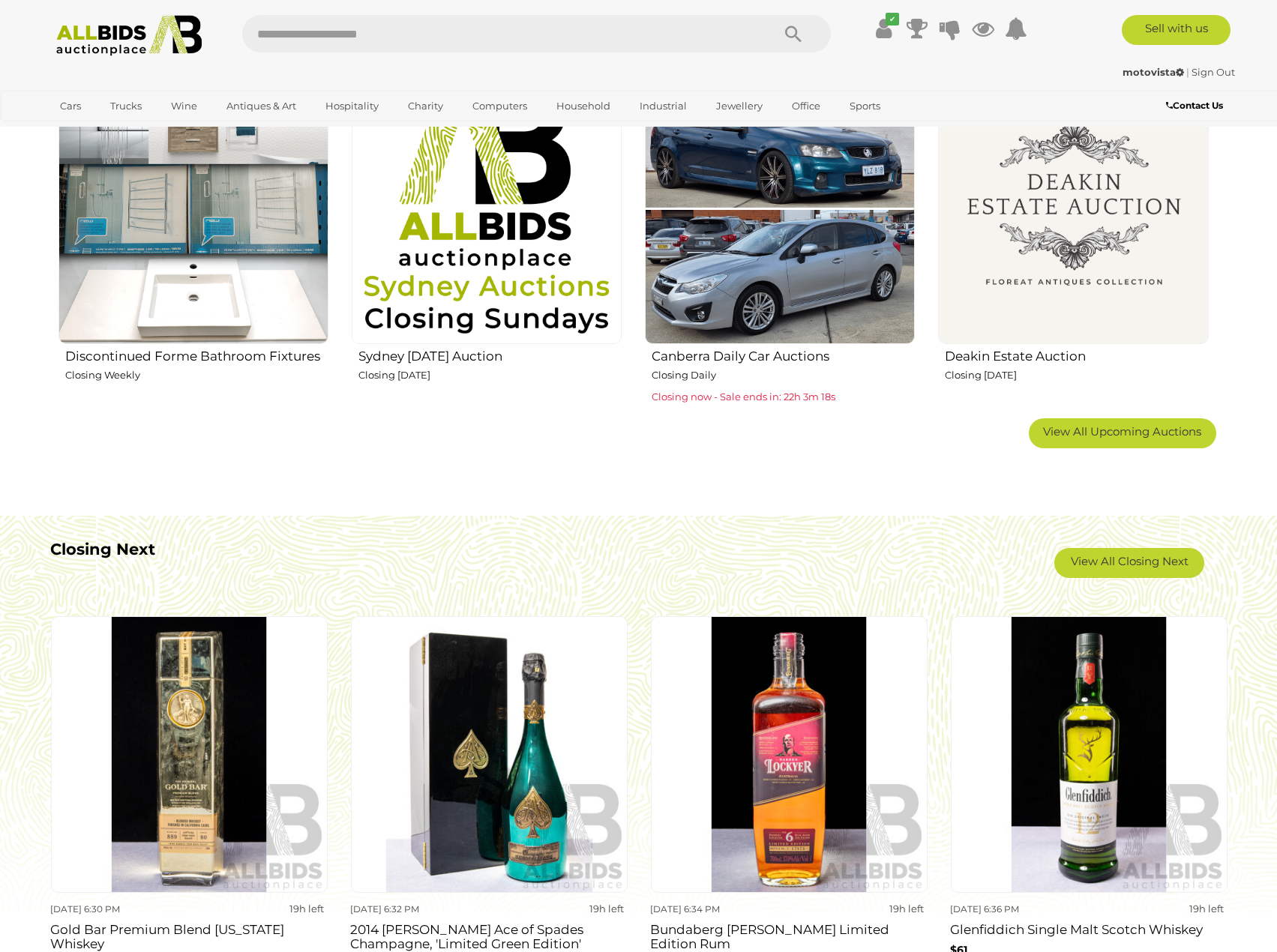
scroll to position [975, 0]
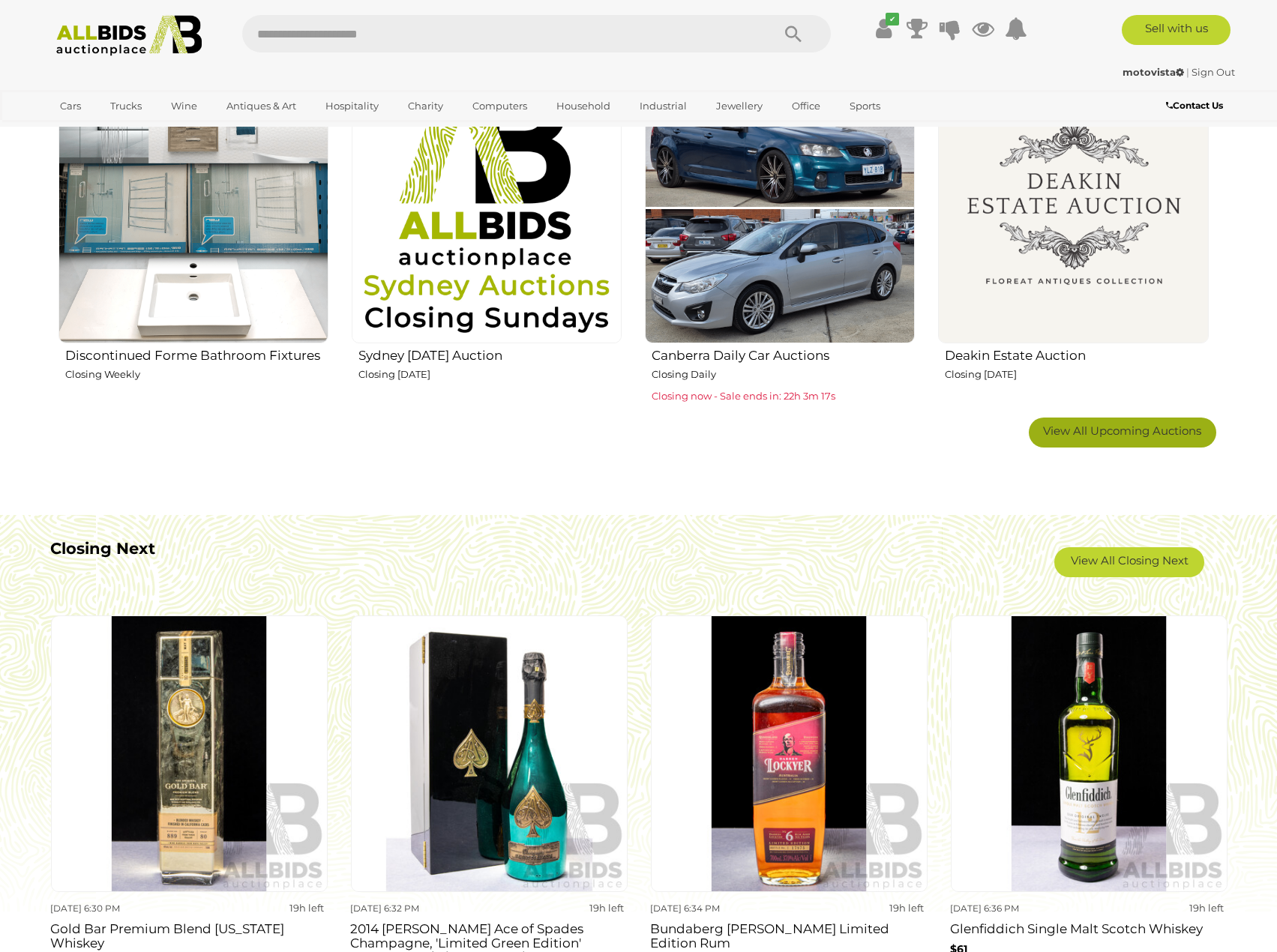
click at [1110, 431] on span "View All Upcoming Auctions" at bounding box center [1121, 430] width 158 height 14
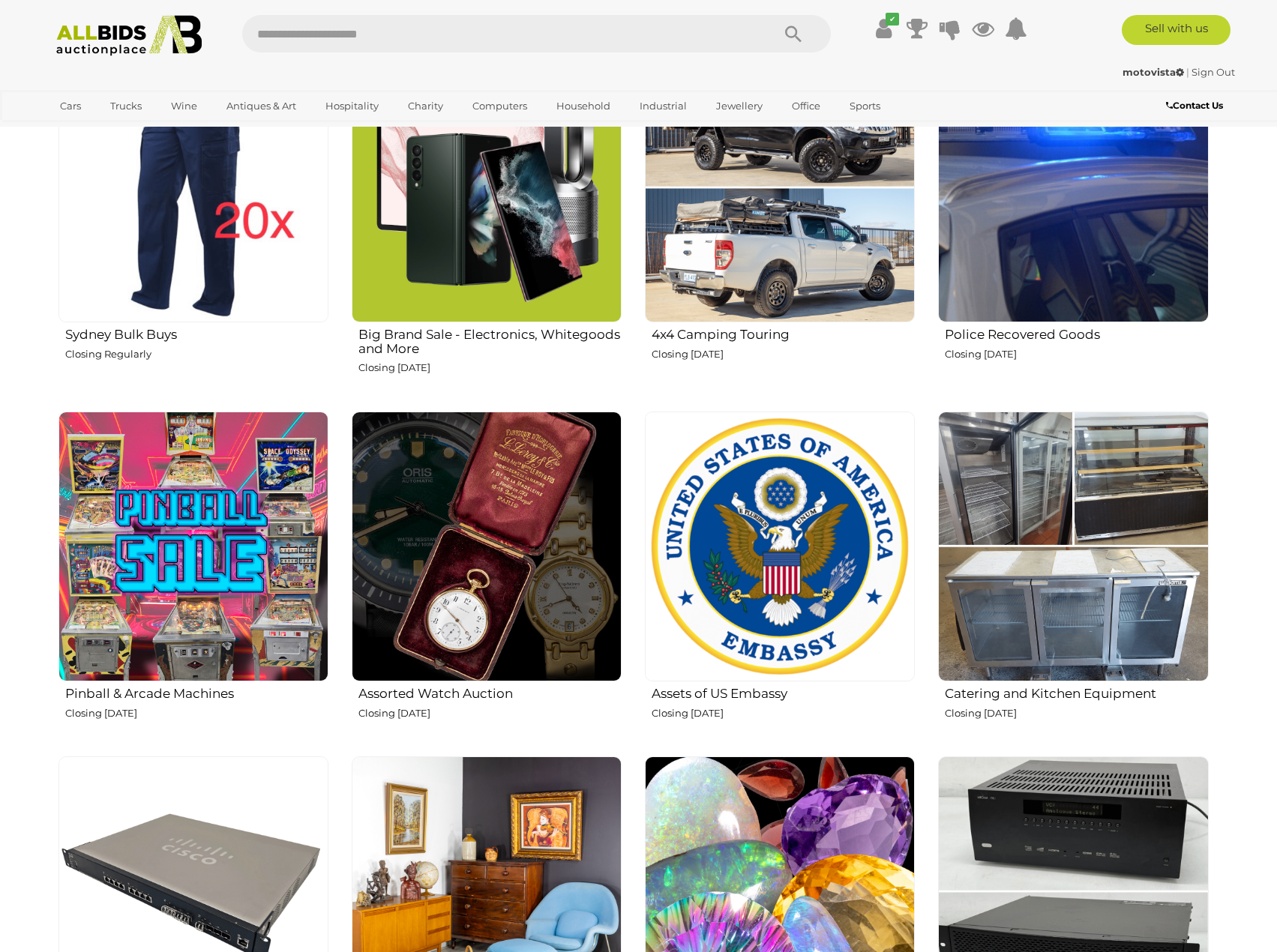
scroll to position [1424, 0]
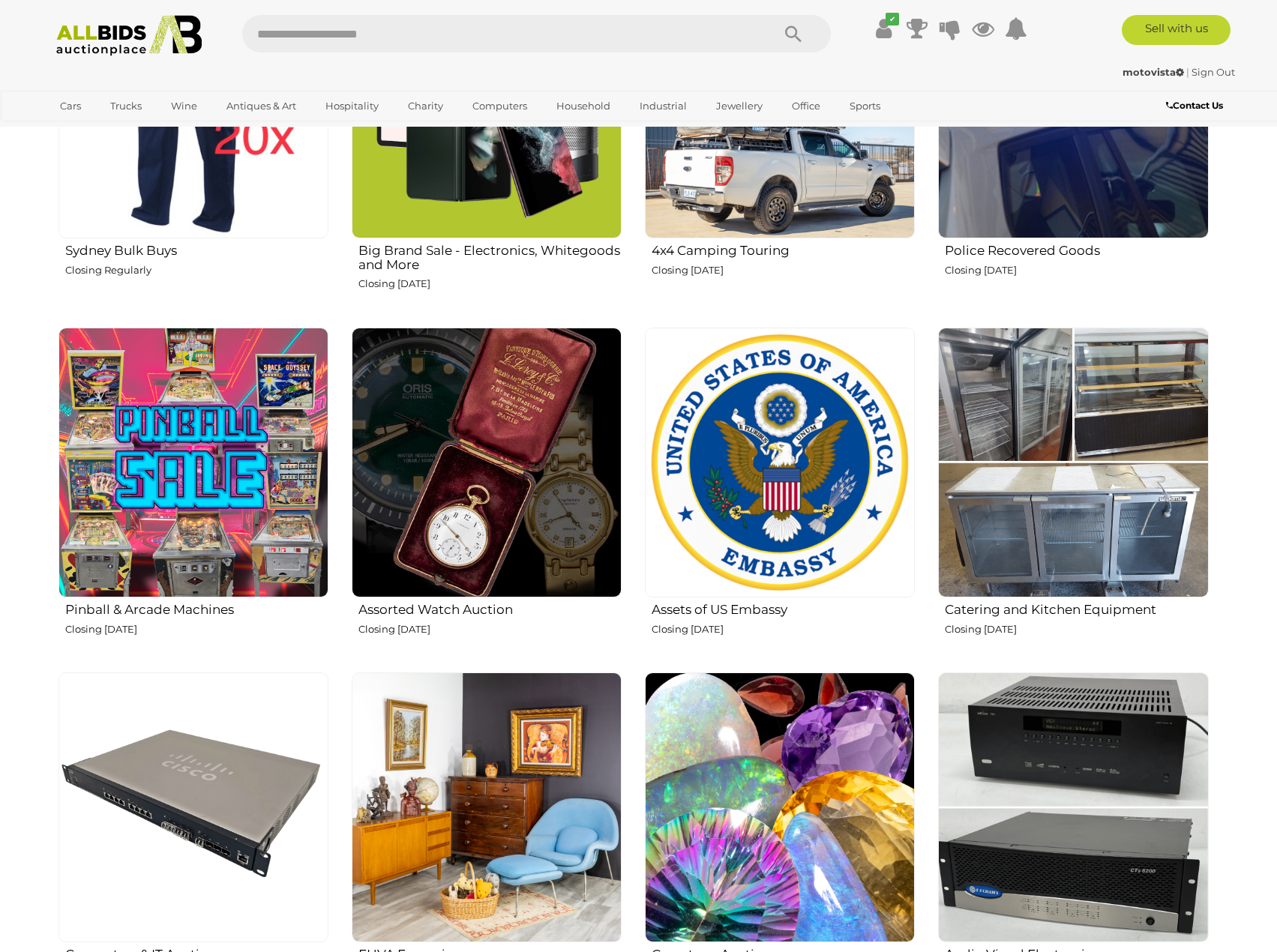
click at [1090, 483] on img at bounding box center [1073, 463] width 270 height 270
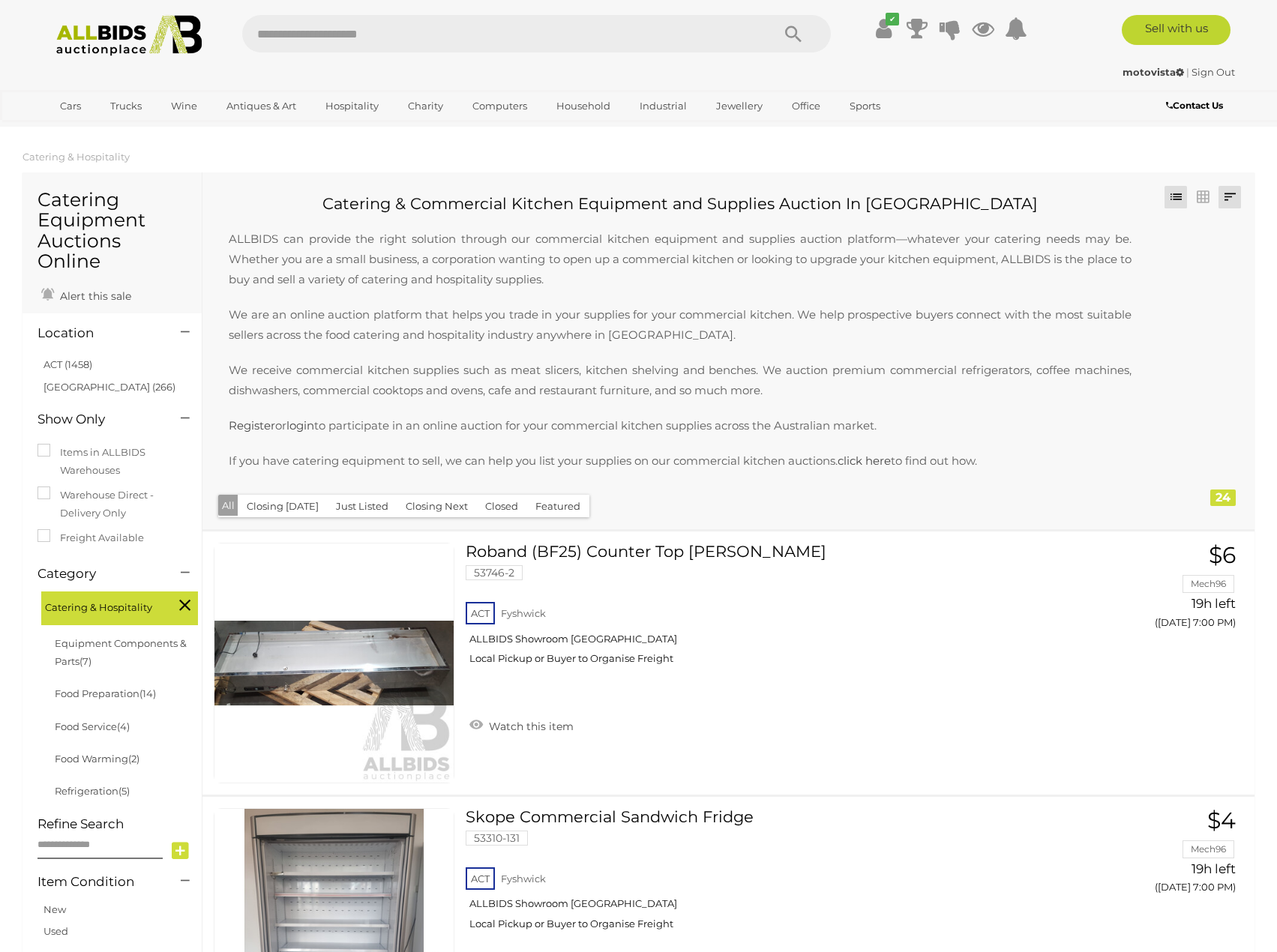
click at [1227, 200] on link at bounding box center [1230, 197] width 23 height 23
click at [1220, 308] on link "Highest Bid" at bounding box center [1131, 304] width 223 height 26
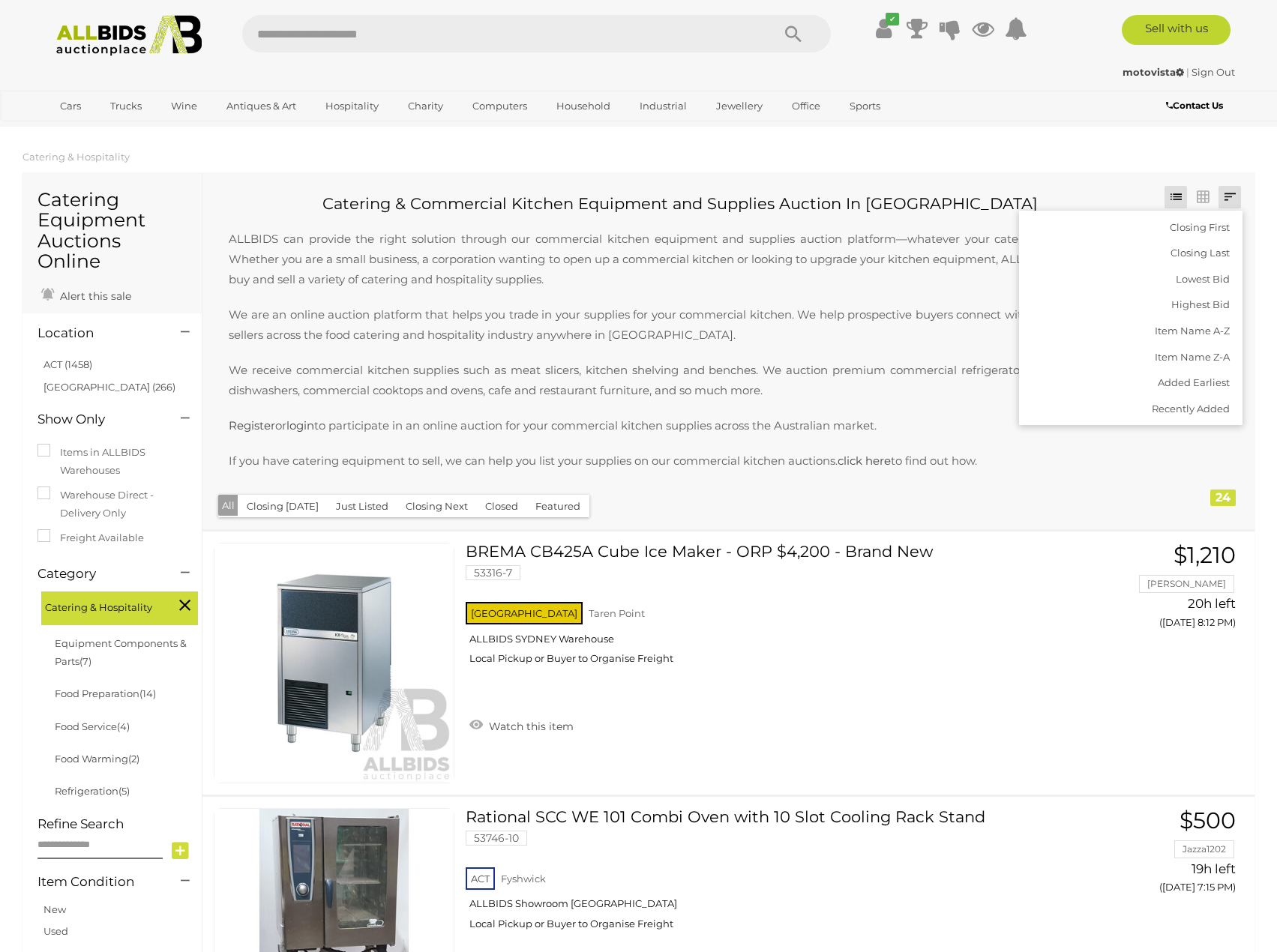
click at [923, 342] on p "We are an online auction platform that helps you trade in your supplies for you…" at bounding box center [680, 324] width 933 height 41
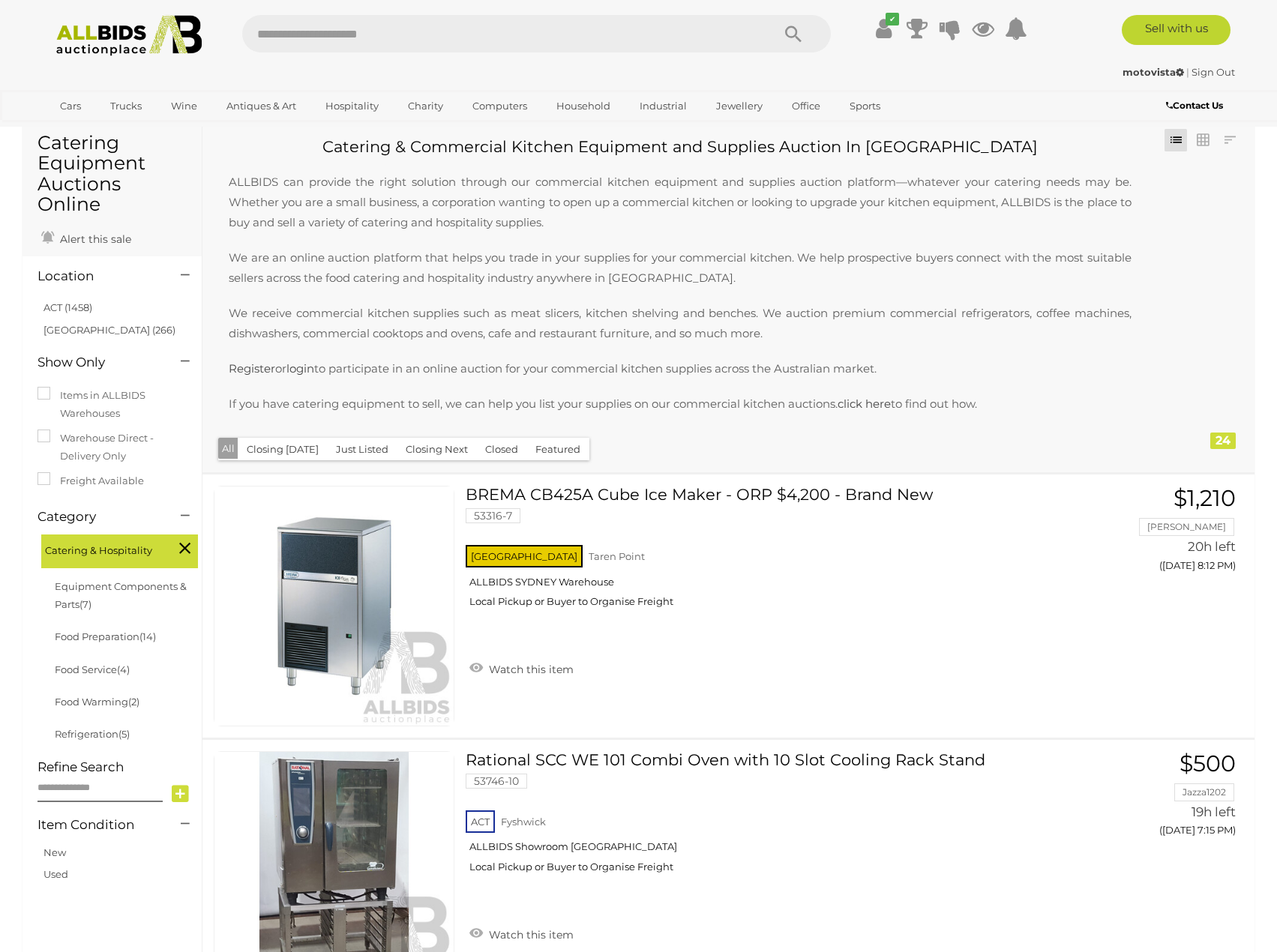
scroll to position [375, 0]
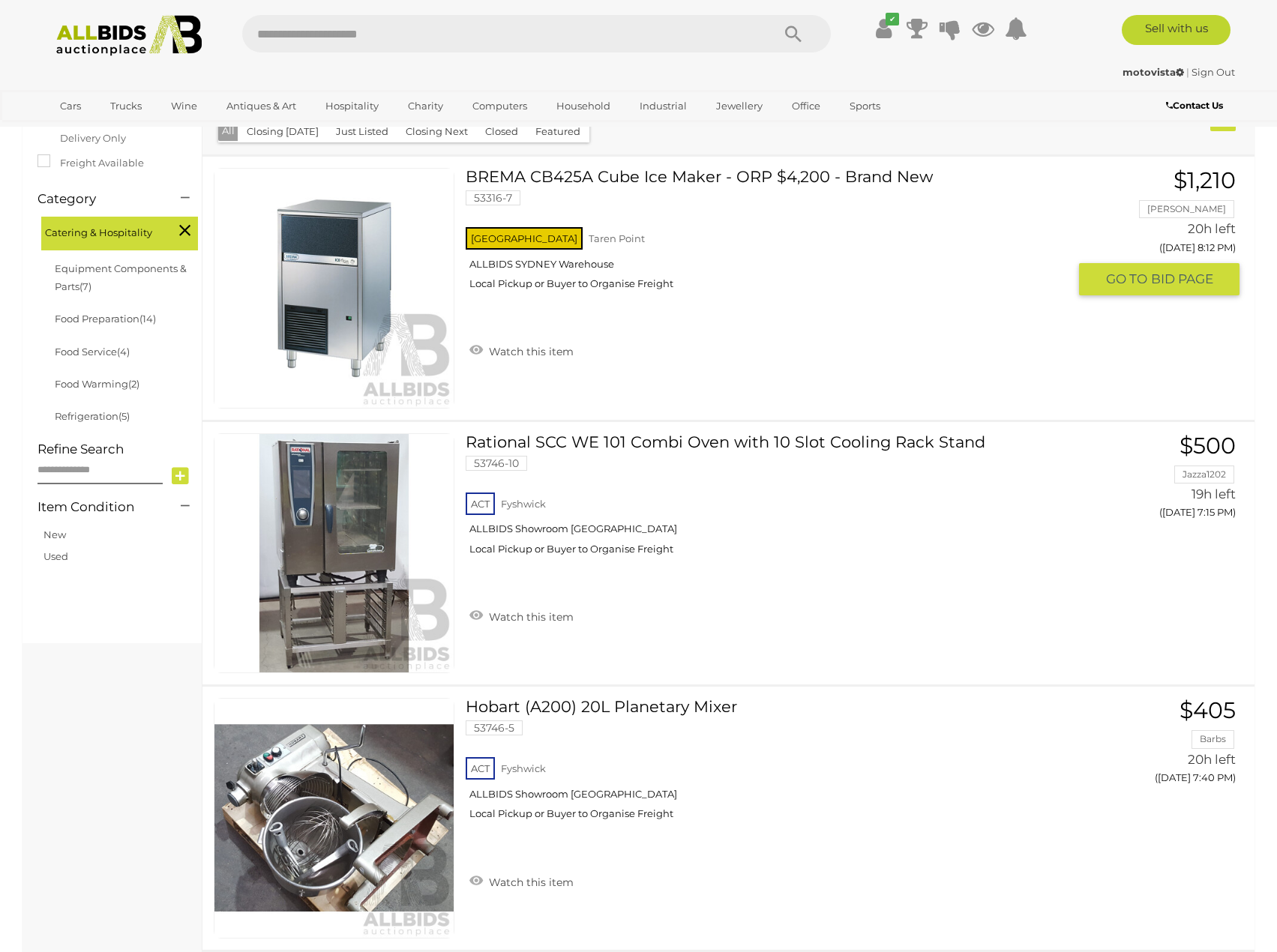
click at [340, 323] on img at bounding box center [334, 288] width 239 height 239
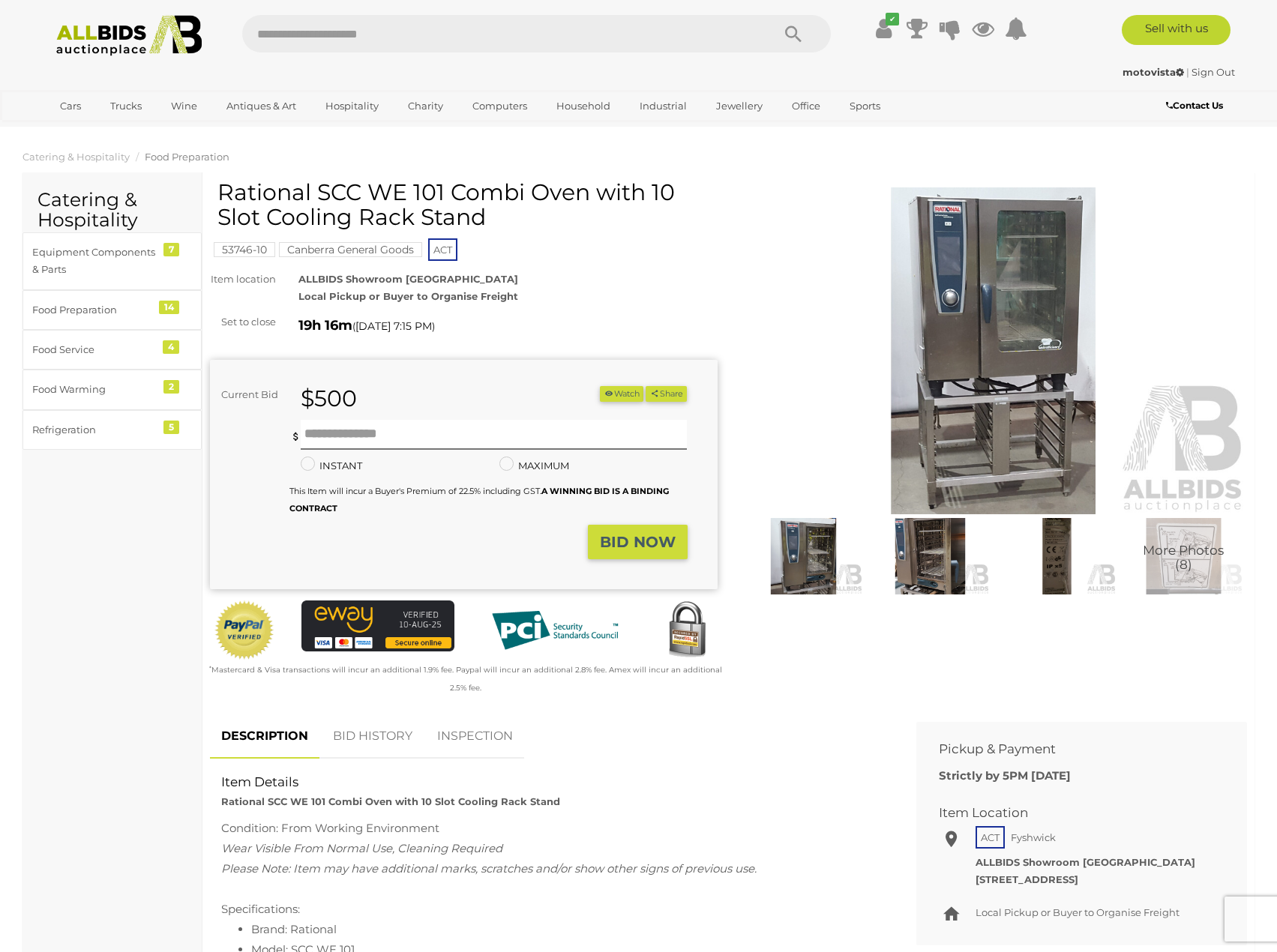
click at [978, 343] on img at bounding box center [994, 351] width 508 height 327
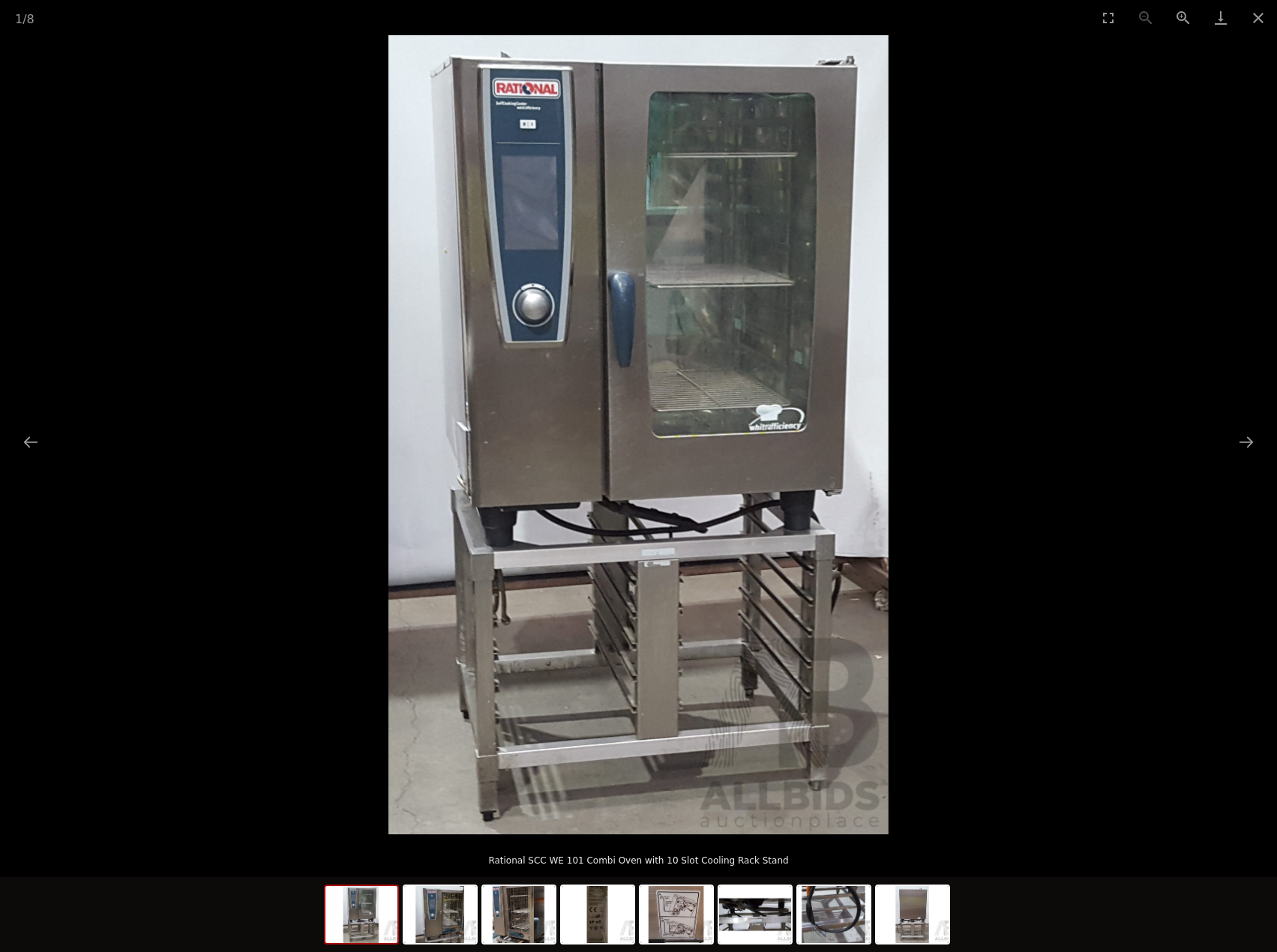
click at [150, 223] on picture at bounding box center [638, 434] width 1277 height 799
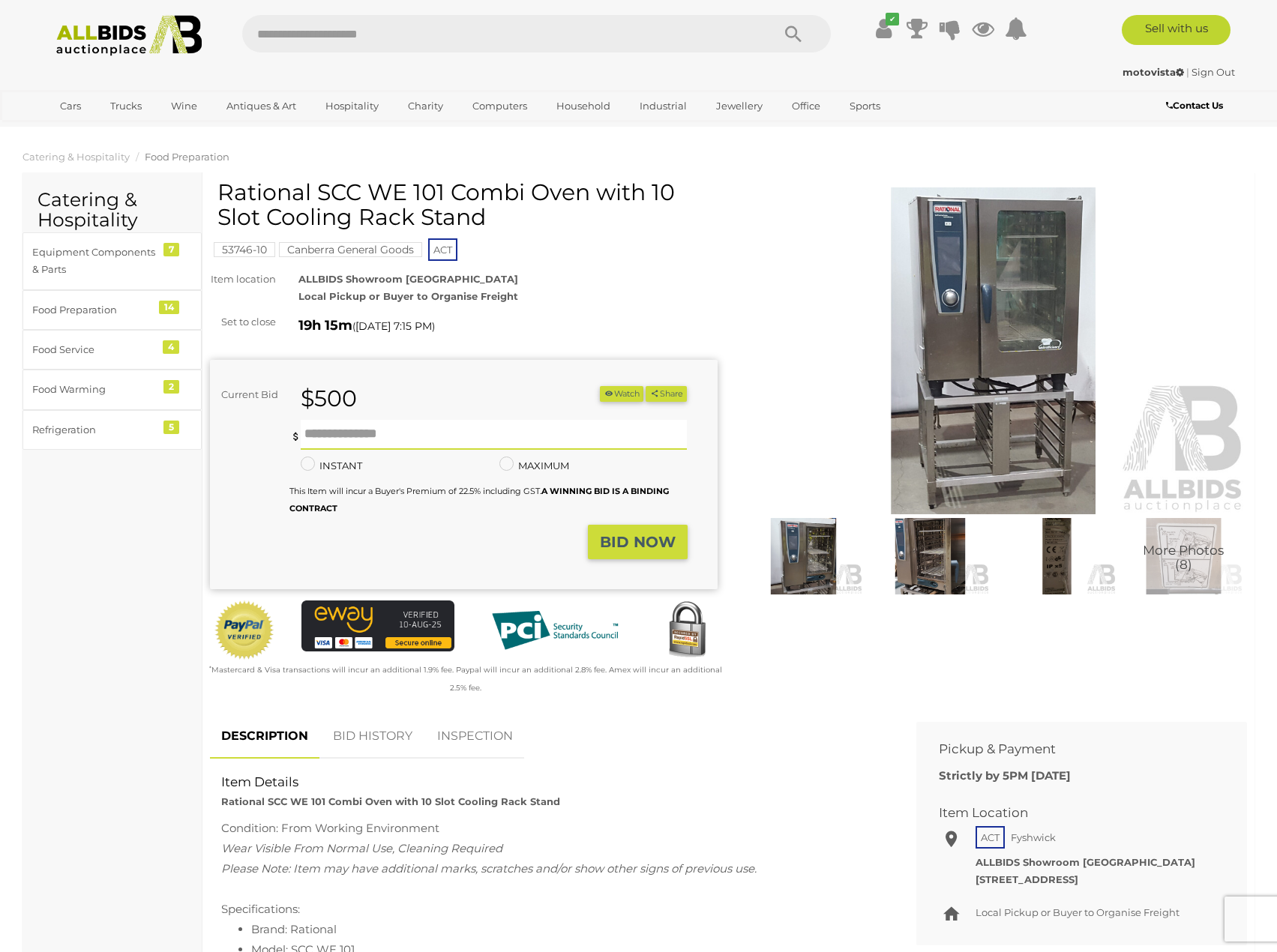
click at [744, 266] on img at bounding box center [994, 351] width 508 height 327
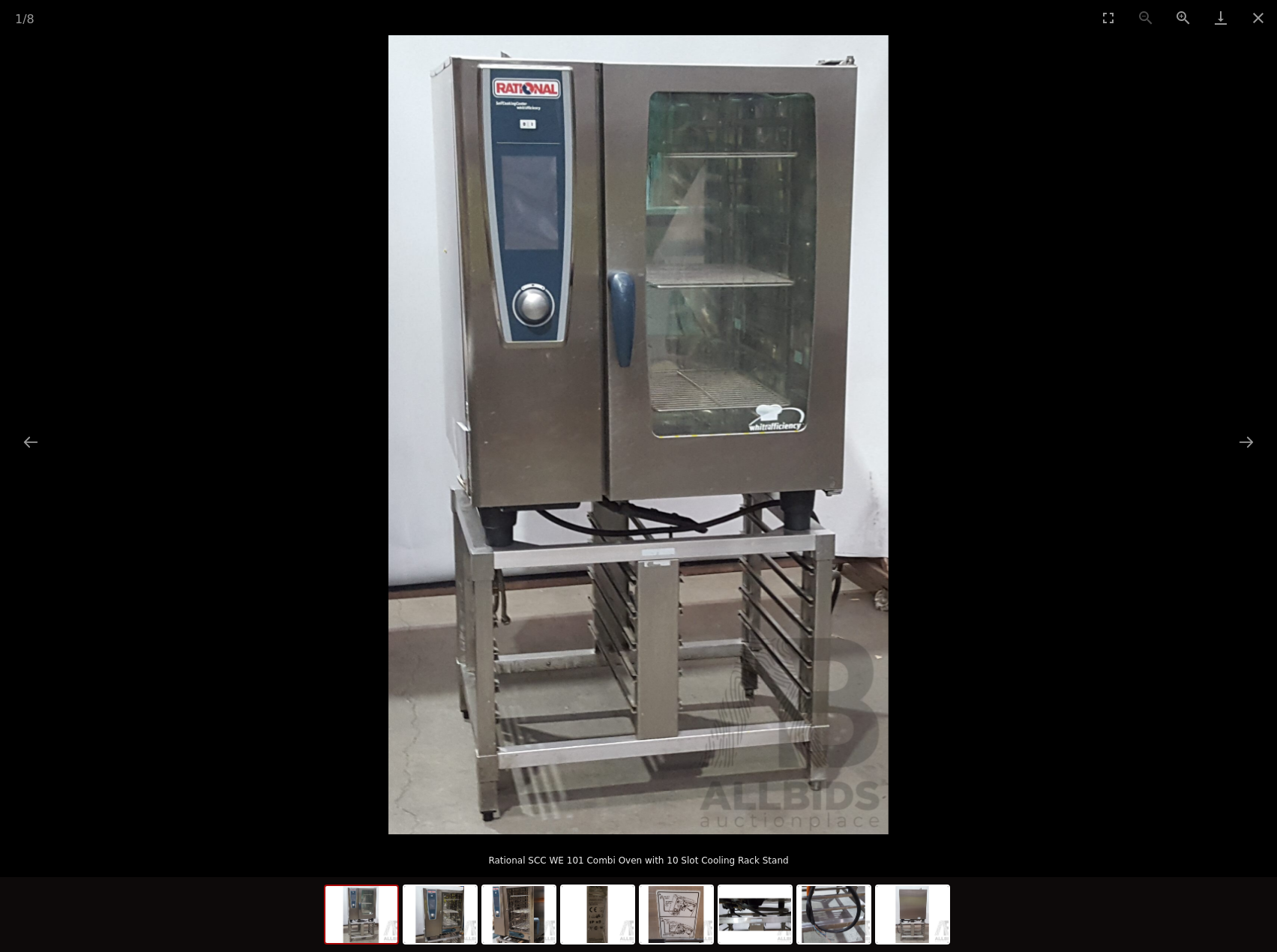
click at [127, 319] on picture at bounding box center [638, 434] width 1277 height 799
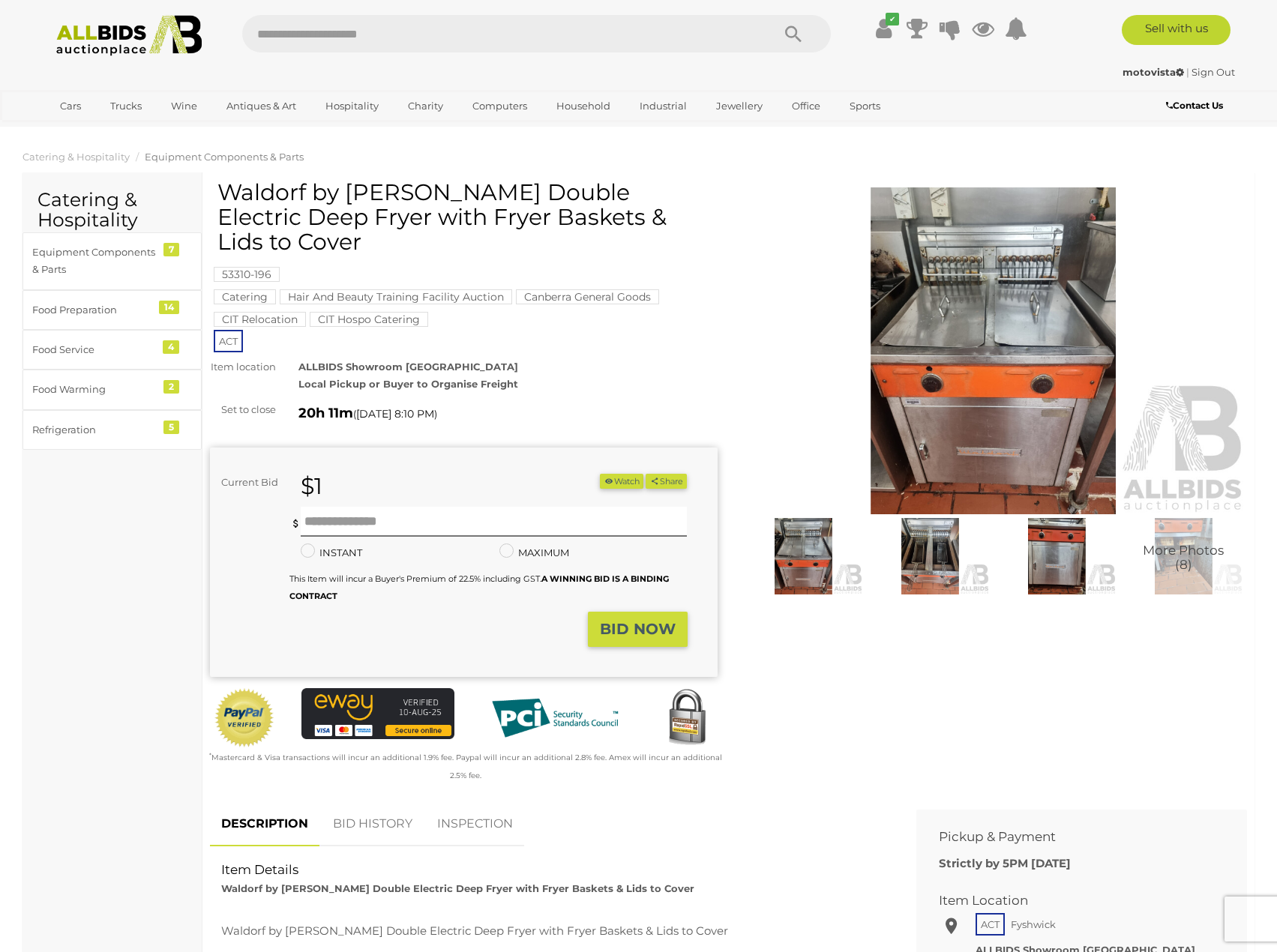
click at [945, 339] on img at bounding box center [994, 351] width 508 height 327
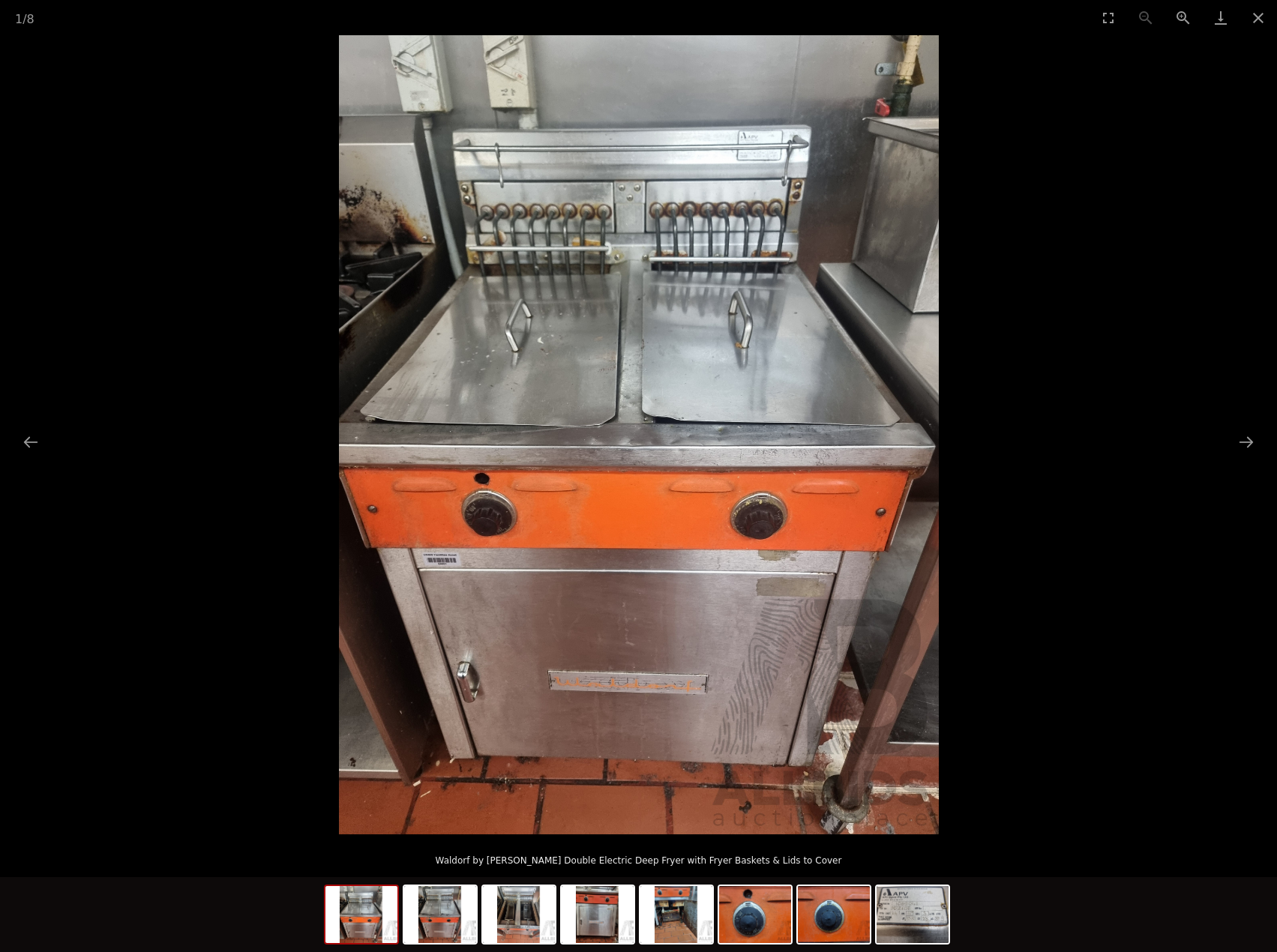
click at [487, 394] on img at bounding box center [638, 434] width 600 height 799
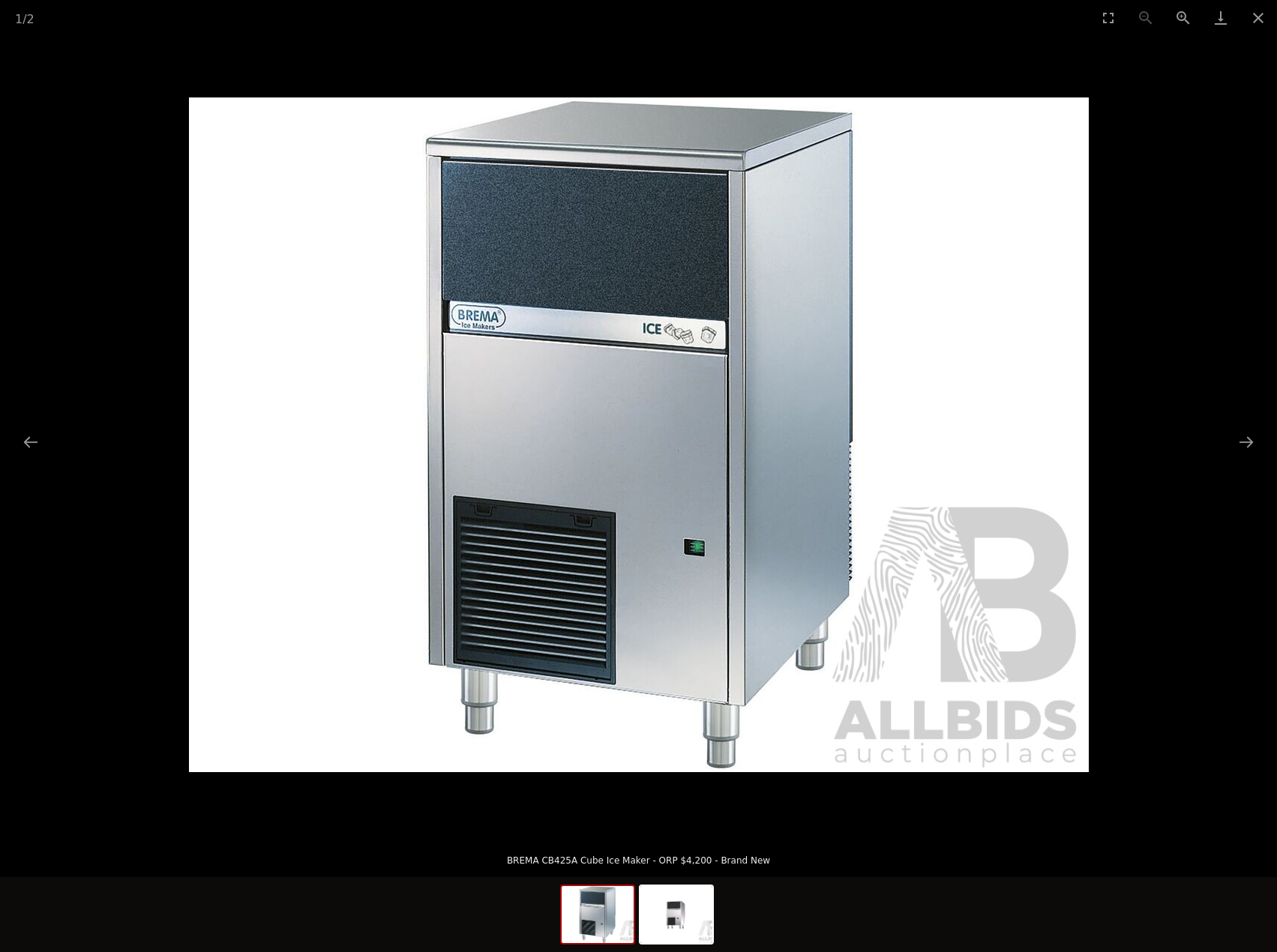
click at [426, 127] on img at bounding box center [638, 434] width 900 height 675
click at [407, 74] on picture at bounding box center [638, 434] width 1277 height 799
click at [407, 75] on picture at bounding box center [638, 434] width 1277 height 799
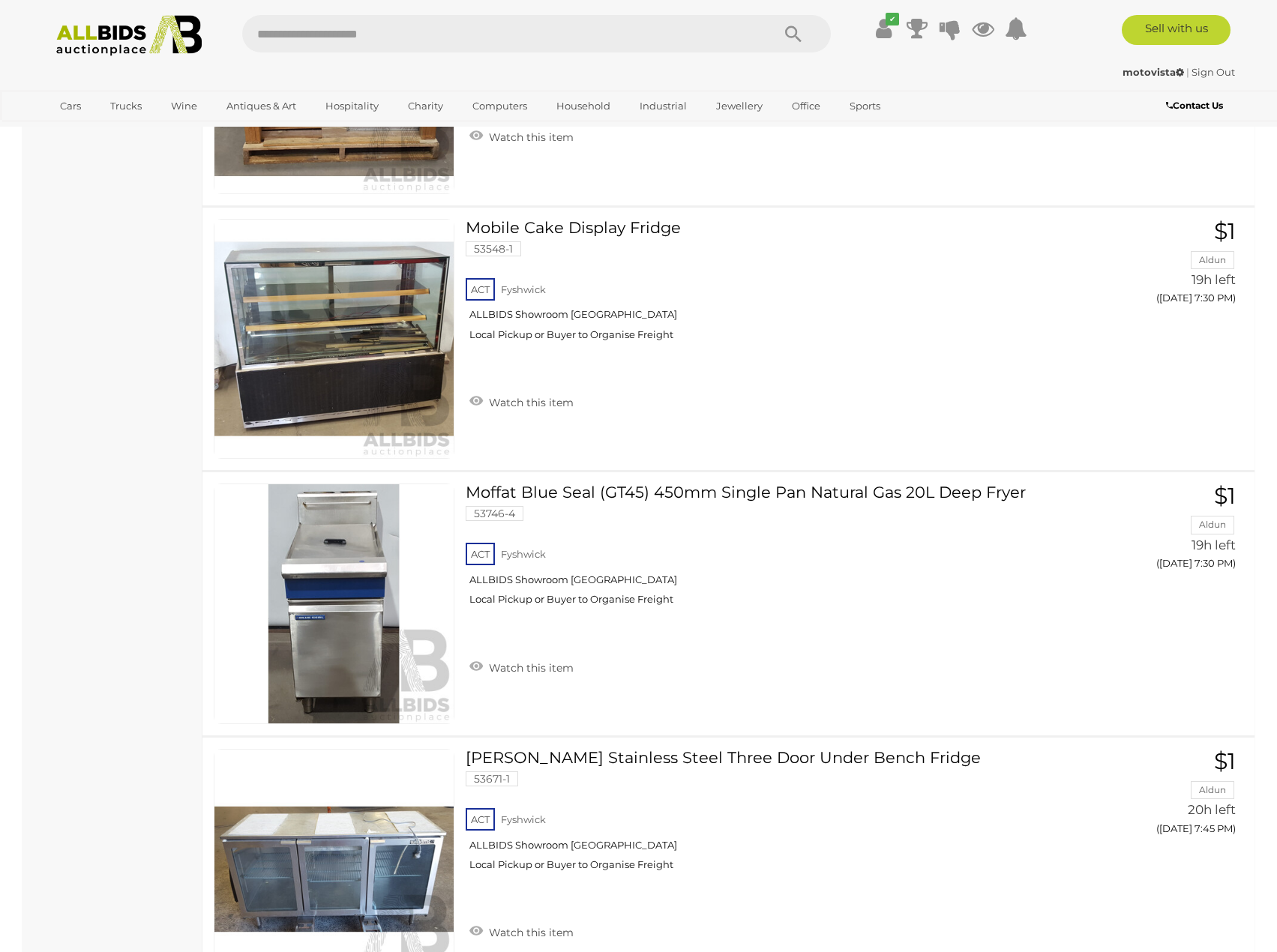
scroll to position [4874, 0]
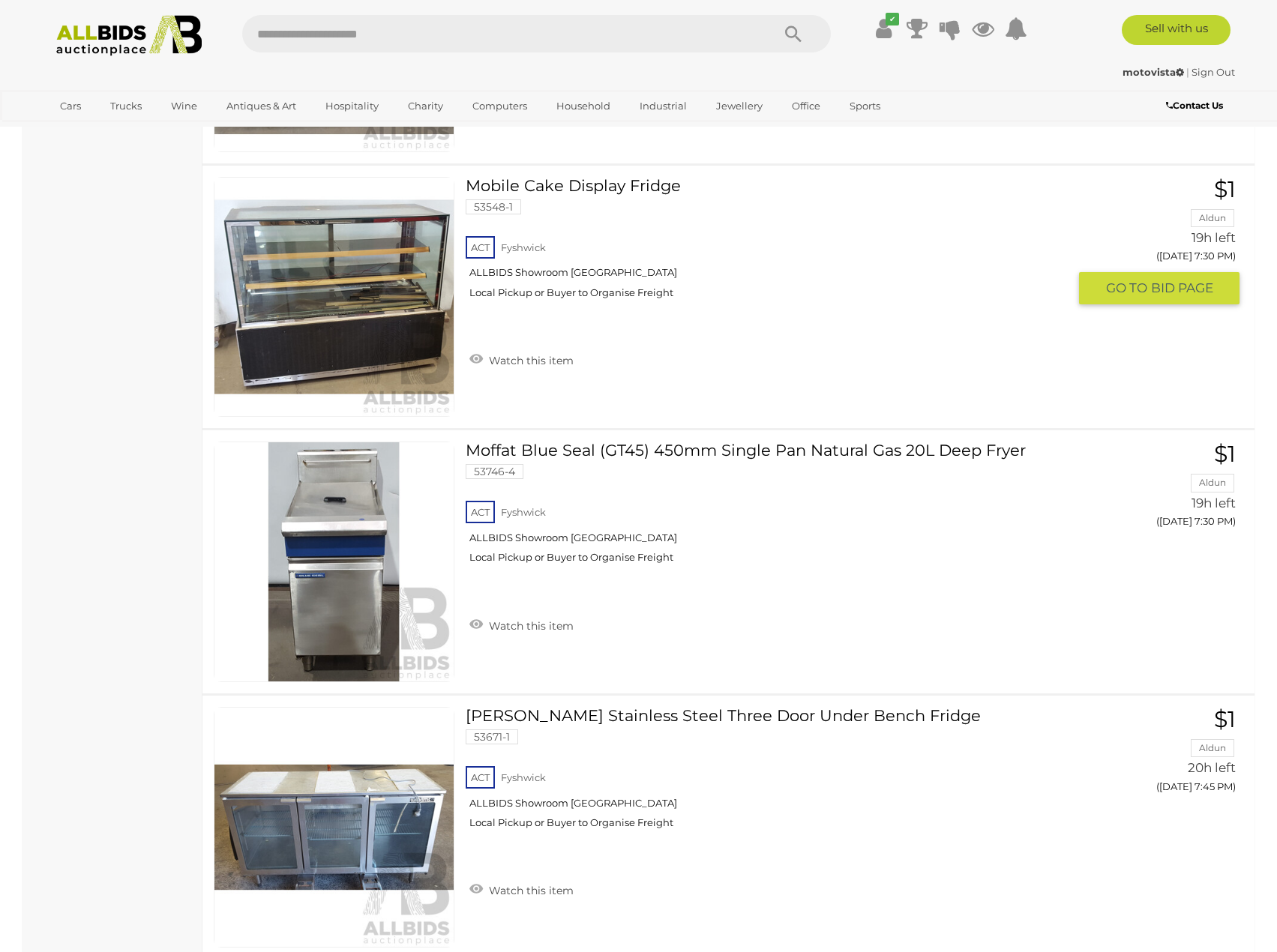
click at [358, 279] on link at bounding box center [334, 297] width 240 height 240
